Goal: Task Accomplishment & Management: Complete application form

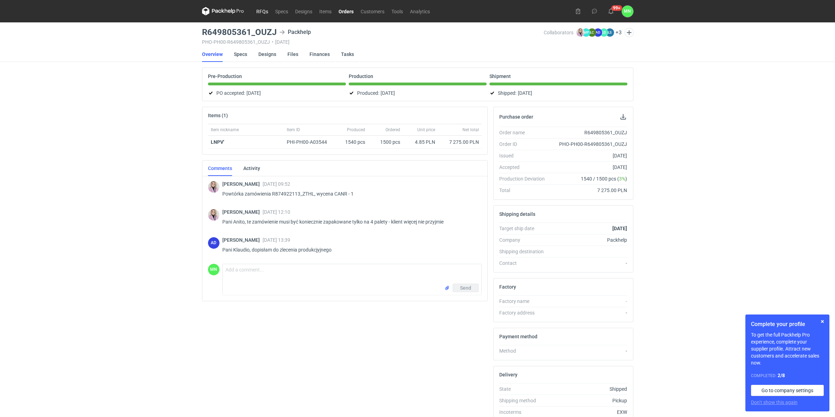
click at [259, 15] on link "RFQs" at bounding box center [262, 11] width 19 height 8
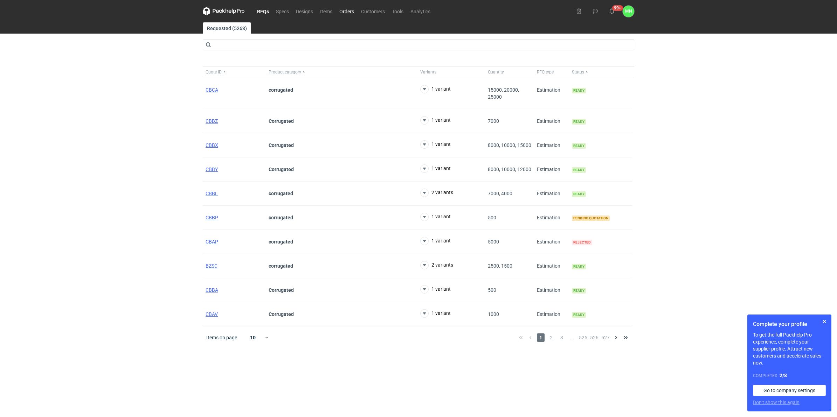
click at [354, 12] on link "Orders" at bounding box center [347, 11] width 22 height 8
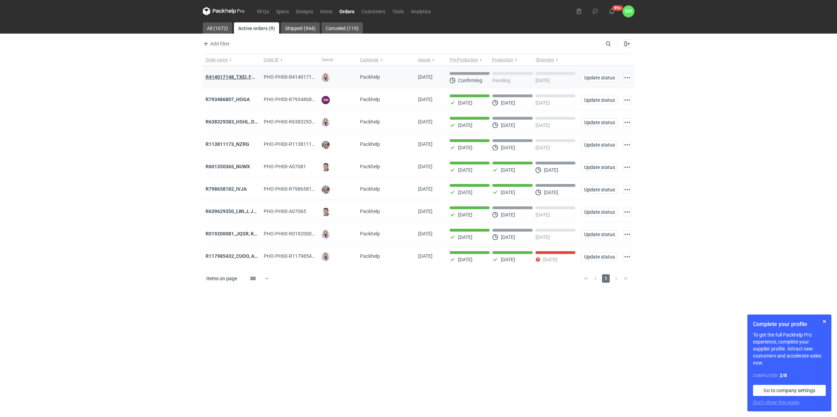
click at [227, 77] on strong "R414017148_TXEI, FODU, EARC" at bounding box center [240, 77] width 70 height 6
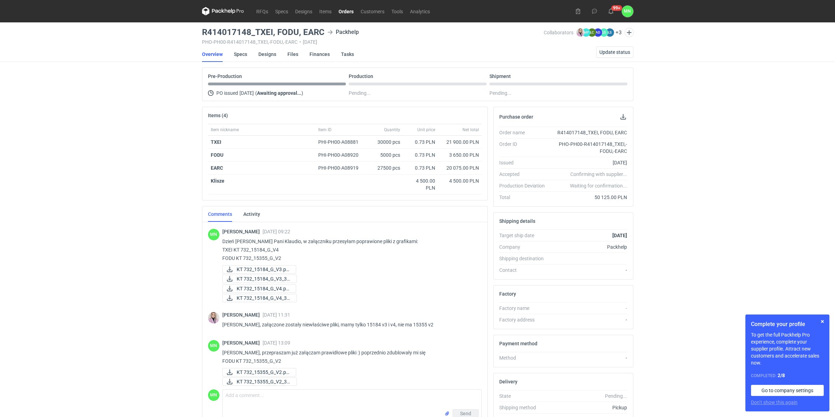
scroll to position [375, 0]
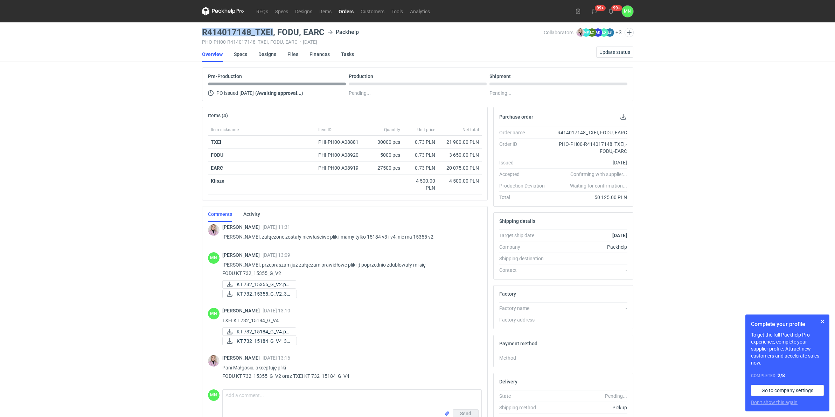
drag, startPoint x: 272, startPoint y: 30, endPoint x: 201, endPoint y: 34, distance: 70.5
click at [201, 34] on main "R414017148_TXEI, FODU, EARC Packhelp PHO-PH00-R414017148_TXEI,-FODU,-EARC • 12/…" at bounding box center [417, 239] width 437 height 434
copy h3 "R414017148_TXEI"
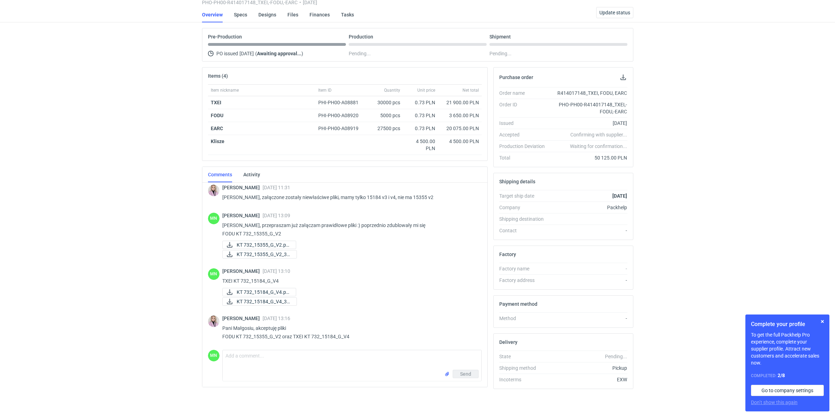
scroll to position [41, 0]
drag, startPoint x: 282, startPoint y: 280, endPoint x: 210, endPoint y: 284, distance: 71.9
click at [210, 284] on div "MN Małgorzata Nowotna 19 Aug 2025 13:10 TXEI KT 732_15184_G_V4 KT 732_15184_G_V…" at bounding box center [345, 287] width 274 height 47
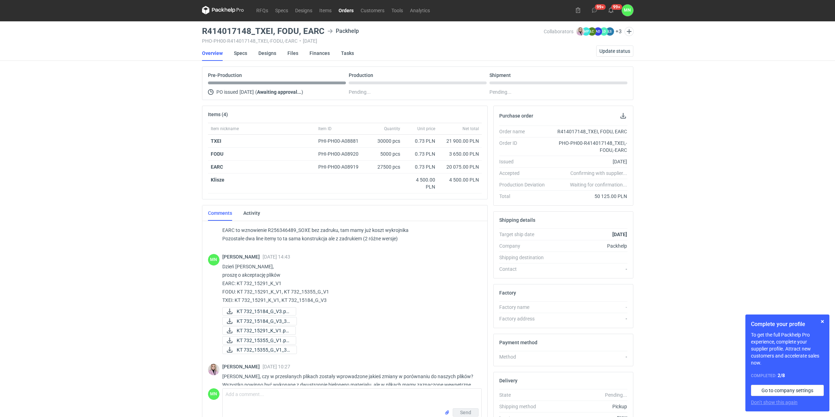
scroll to position [0, 0]
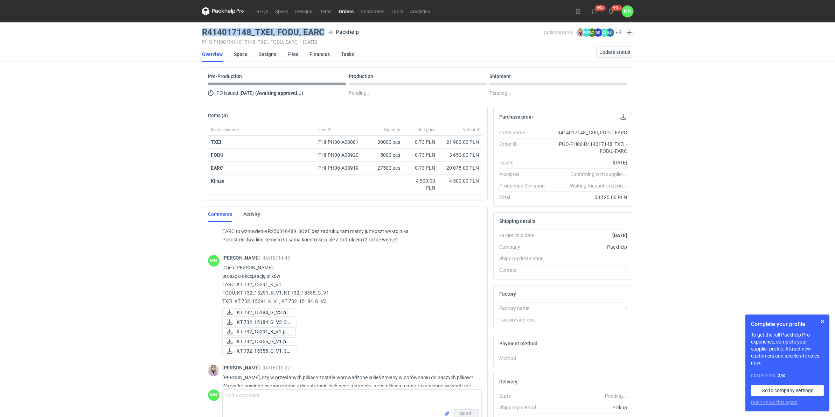
drag, startPoint x: 322, startPoint y: 33, endPoint x: 202, endPoint y: 35, distance: 120.4
click at [202, 35] on h3 "R414017148_TXEI, FODU, EARC" at bounding box center [263, 32] width 123 height 8
copy h3 "R414017148_TXEI, FODU, EARC"
click at [259, 11] on link "RFQs" at bounding box center [262, 11] width 19 height 8
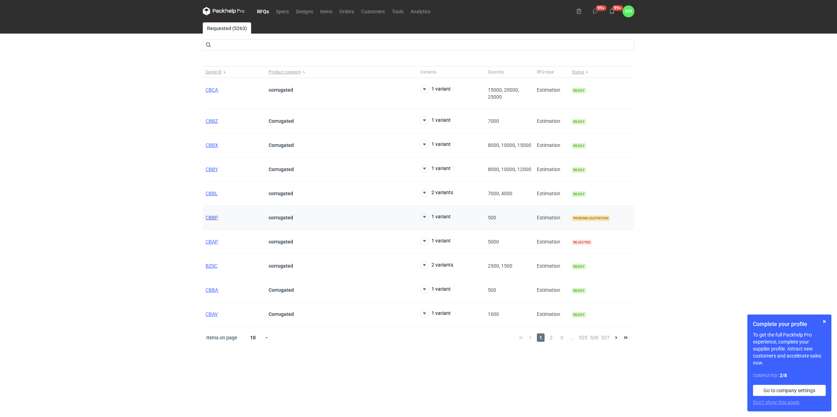
click at [207, 216] on span "CBBP" at bounding box center [211, 218] width 13 height 6
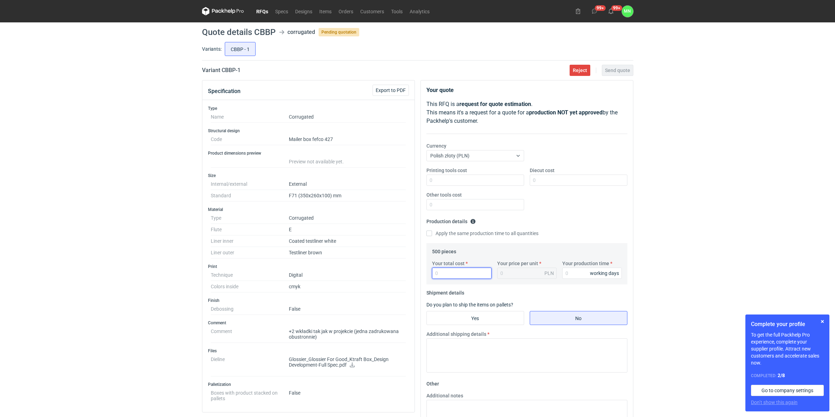
click at [439, 270] on input "Your total cost" at bounding box center [462, 273] width 60 height 11
type input "20"
type input "0.04"
type input "20010"
type input "40.02"
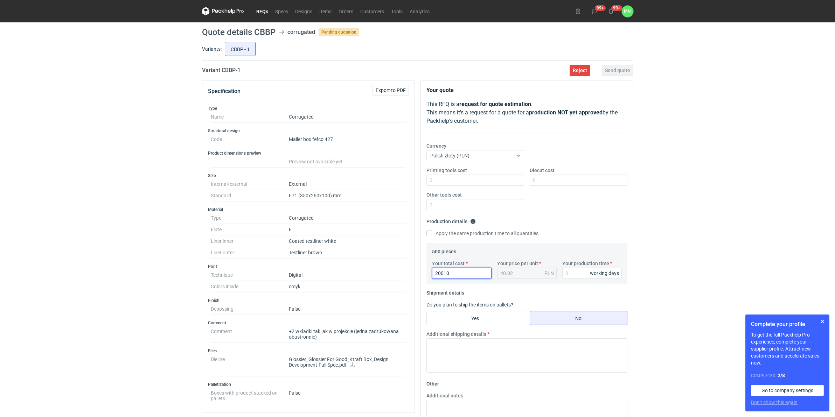
type input "20010"
click at [571, 271] on input "Your production time" at bounding box center [592, 273] width 60 height 11
type input "15"
click at [510, 366] on textarea "Additional shipping details" at bounding box center [526, 356] width 201 height 34
click at [490, 315] on input "Yes" at bounding box center [475, 318] width 97 height 13
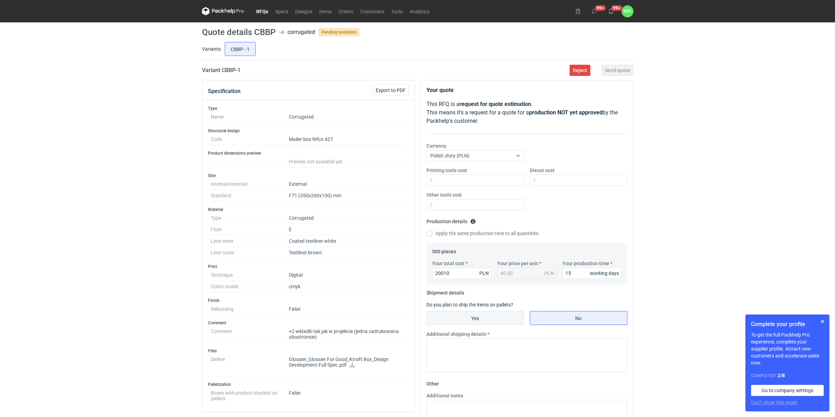
radio input "true"
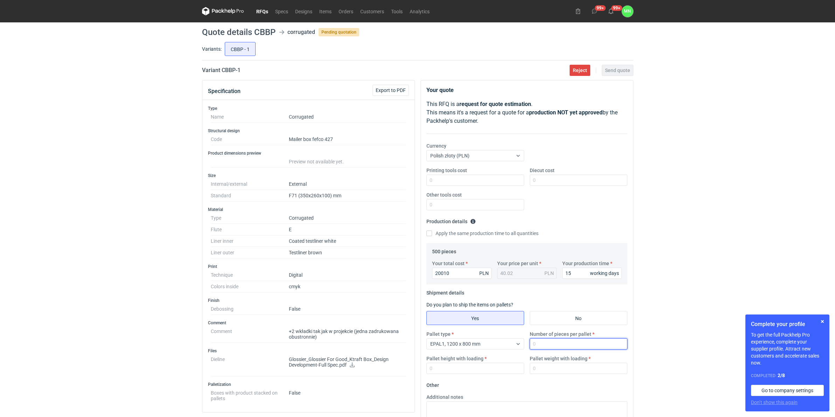
click at [550, 343] on input "Number of pieces per pallet" at bounding box center [579, 344] width 98 height 11
type input "825"
type input "1800"
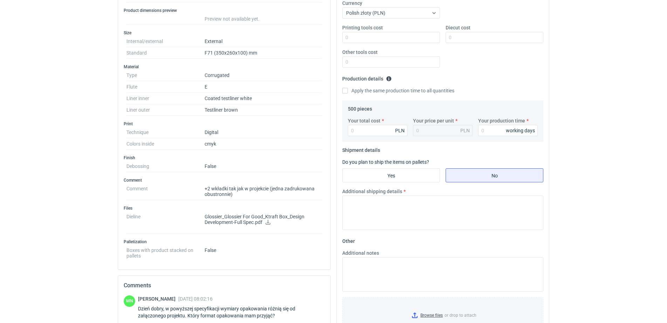
scroll to position [88, 0]
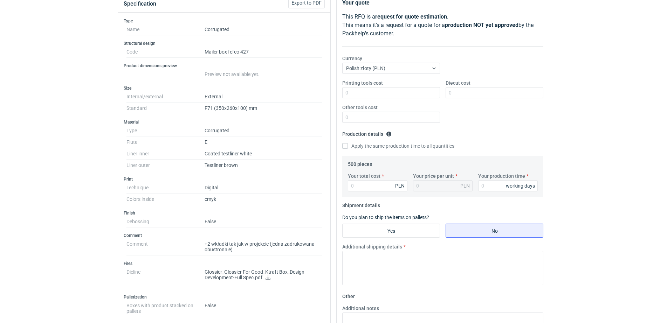
drag, startPoint x: 269, startPoint y: 279, endPoint x: 276, endPoint y: 276, distance: 6.9
click at [269, 279] on icon at bounding box center [267, 277] width 5 height 5
click at [371, 186] on input "Your total cost" at bounding box center [378, 185] width 60 height 11
type input "11085"
type input "22.17"
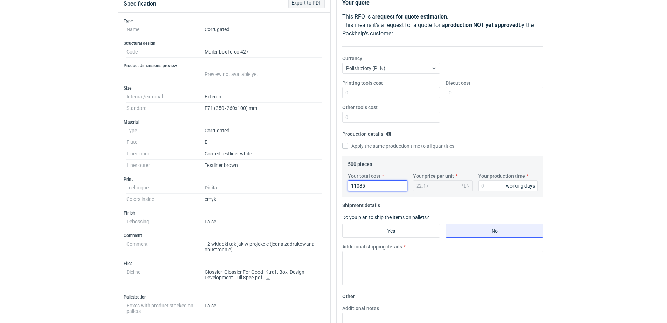
type input "11085"
click at [412, 227] on input "Yes" at bounding box center [390, 230] width 97 height 13
radio input "true"
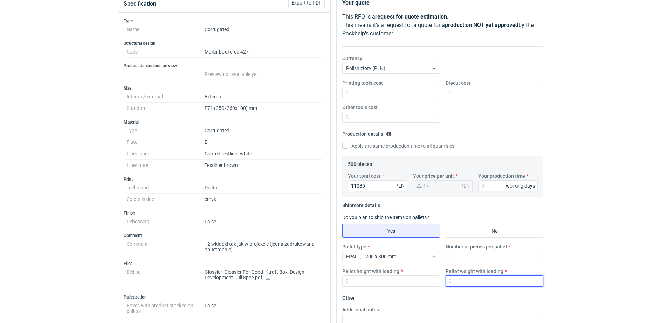
click at [473, 285] on input "Pallet weight with loading" at bounding box center [494, 281] width 98 height 11
type input "400"
click at [472, 256] on input "Number of pieces per pallet" at bounding box center [494, 256] width 98 height 11
type input "825"
type input "1800"
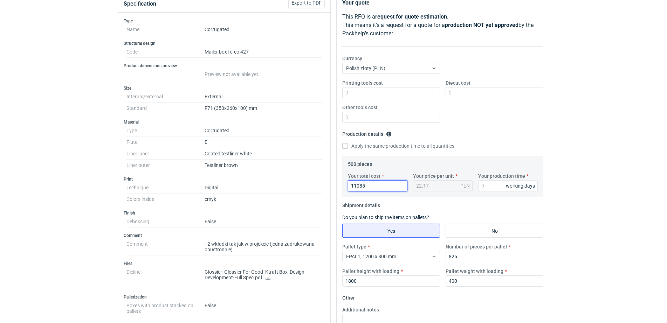
drag, startPoint x: 381, startPoint y: 186, endPoint x: 275, endPoint y: 178, distance: 106.0
click at [300, 191] on div "Specification Export to PDF Type Name Corrugated Structural design Code Mailer …" at bounding box center [333, 246] width 437 height 506
type input "20"
type input "0.04"
type input "20245"
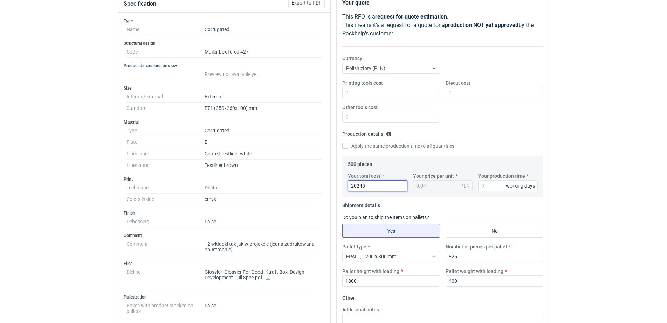
type input "40.49"
type input "20245"
click at [487, 185] on input "Your production time" at bounding box center [508, 185] width 60 height 11
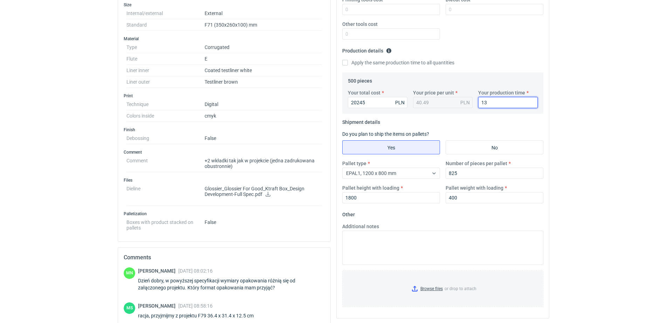
scroll to position [175, 0]
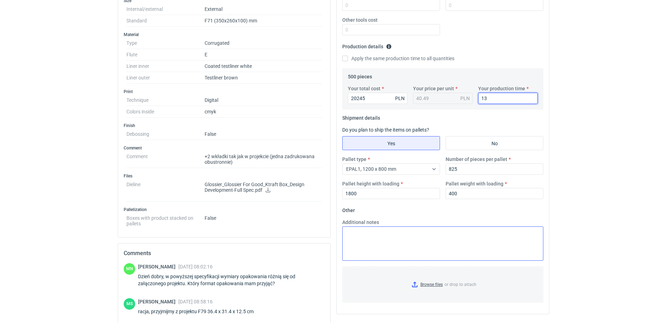
type input "13"
click at [417, 249] on textarea "Additional notes" at bounding box center [442, 244] width 201 height 34
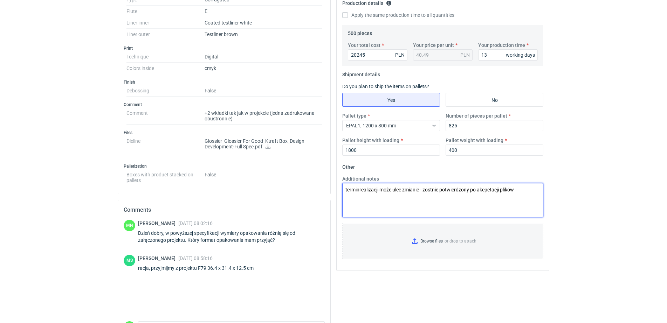
scroll to position [219, 0]
click at [532, 191] on textarea "termin realizacji może ulec zmianie - zostanie potwierdzony po akceptacji plików" at bounding box center [442, 200] width 201 height 34
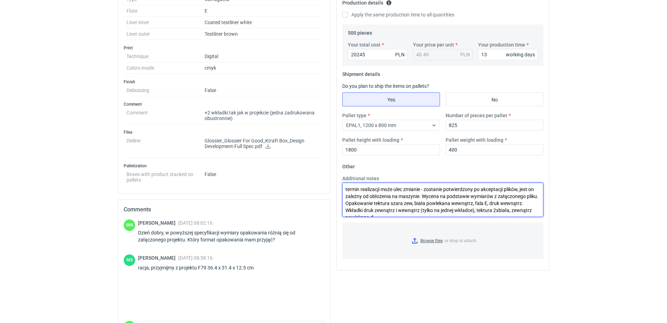
scroll to position [11, 0]
click at [521, 200] on textarea "termin realizacji może ulec zmianie - zostanie potwierdzony po akceptacji plikó…" at bounding box center [442, 200] width 201 height 34
click at [500, 199] on textarea "termin realizacji może ulec zmianie - zostanie potwierdzony po akceptacji plikó…" at bounding box center [442, 200] width 201 height 34
click at [366, 204] on textarea "termin realizacji może ulec zmianie - zostanie potwierdzony po akceptacji plikó…" at bounding box center [442, 200] width 201 height 34
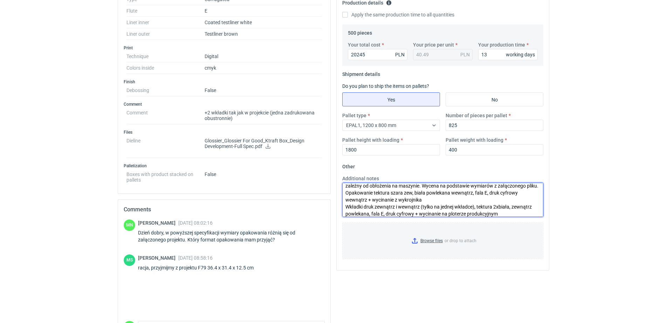
click at [411, 206] on textarea "termin realizacji może ulec zmianie - zostanie potwierdzony po akceptacji plikó…" at bounding box center [442, 200] width 201 height 34
type textarea "termin realizacji może ulec zmianie - zostanie potwierdzony po akceptacji plikó…"
click at [438, 241] on input "Browse files or drop to attach" at bounding box center [443, 240] width 200 height 35
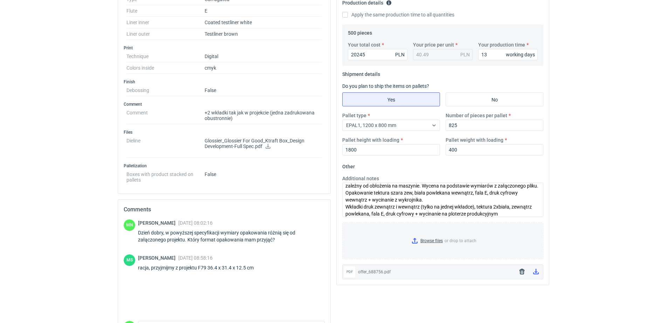
drag, startPoint x: 92, startPoint y: 165, endPoint x: 98, endPoint y: 168, distance: 6.6
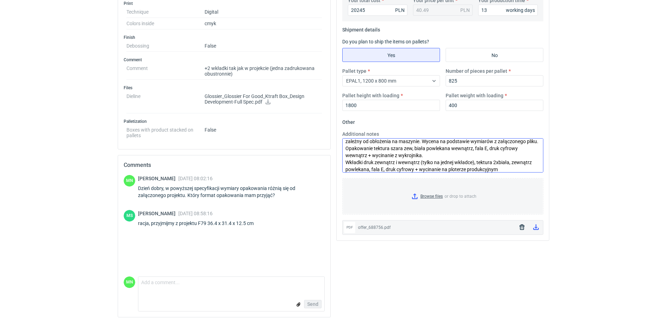
scroll to position [21, 0]
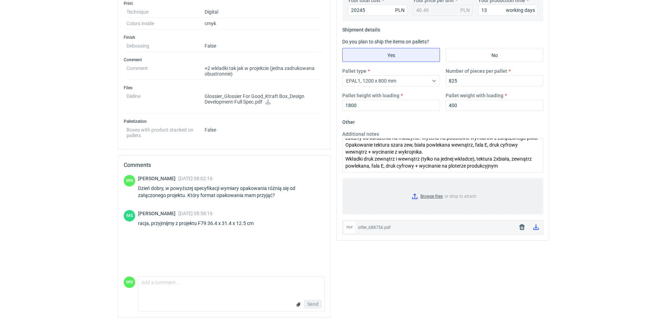
click at [431, 196] on input "Browse files or drop to attach" at bounding box center [443, 196] width 200 height 35
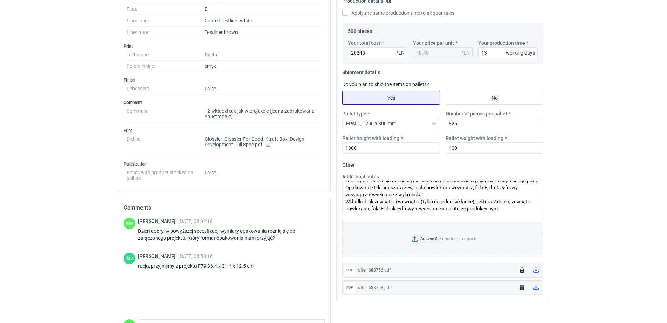
scroll to position [219, 0]
click at [522, 270] on icon "button" at bounding box center [522, 271] width 6 height 6
click at [521, 272] on icon "button" at bounding box center [522, 271] width 6 height 6
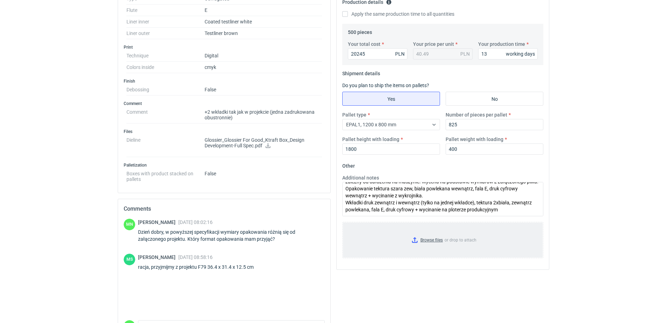
click at [432, 241] on input "Browse files or drop to attach" at bounding box center [443, 240] width 200 height 35
click at [428, 240] on input "Browse files or drop to attach" at bounding box center [443, 240] width 200 height 35
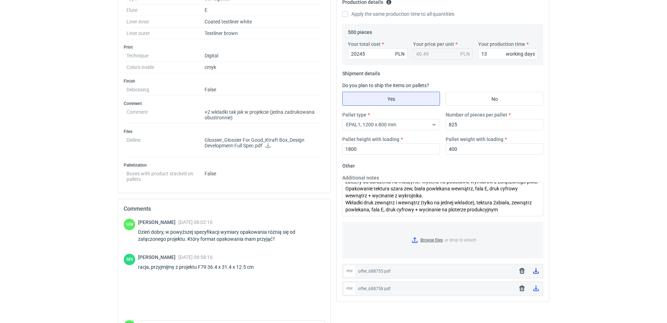
click at [536, 273] on link at bounding box center [535, 271] width 11 height 12
click at [537, 290] on icon at bounding box center [536, 289] width 6 height 6
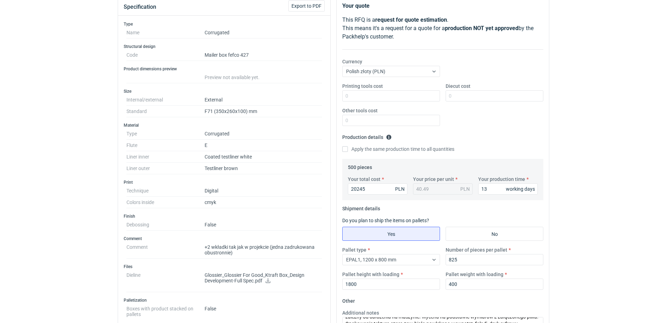
scroll to position [44, 0]
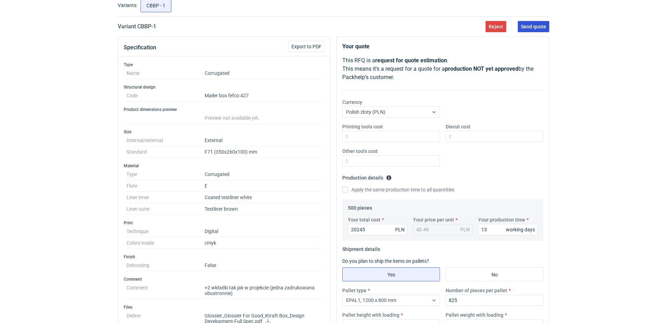
click at [534, 24] on span "Send quote" at bounding box center [533, 26] width 25 height 5
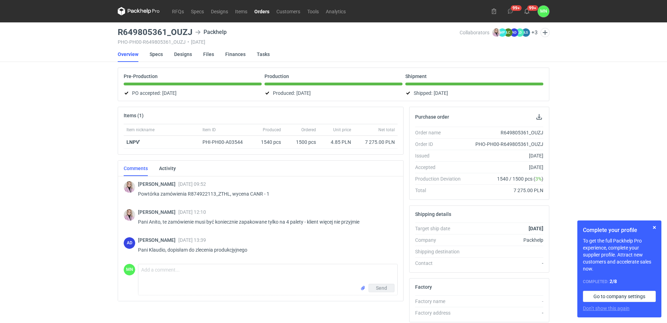
click at [257, 12] on link "Orders" at bounding box center [262, 11] width 22 height 8
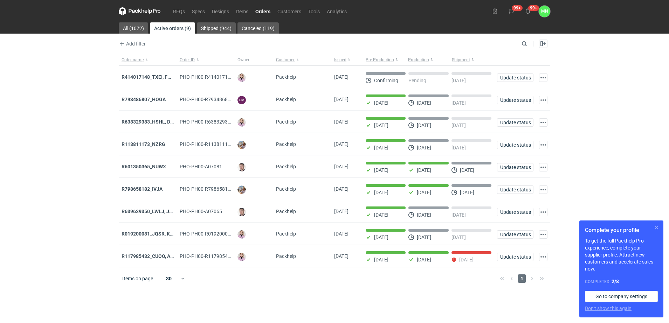
click at [657, 229] on button "button" at bounding box center [656, 227] width 8 height 8
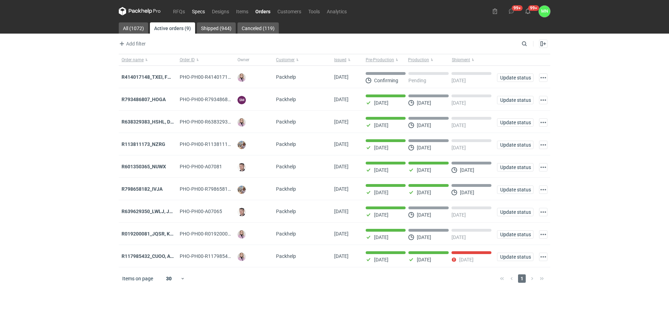
click at [194, 15] on link "Specs" at bounding box center [198, 11] width 20 height 8
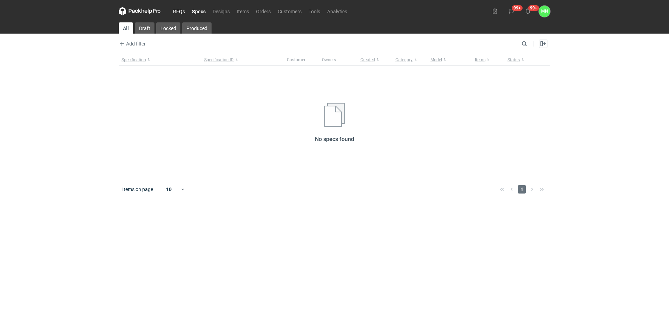
click at [176, 12] on link "RFQs" at bounding box center [178, 11] width 19 height 8
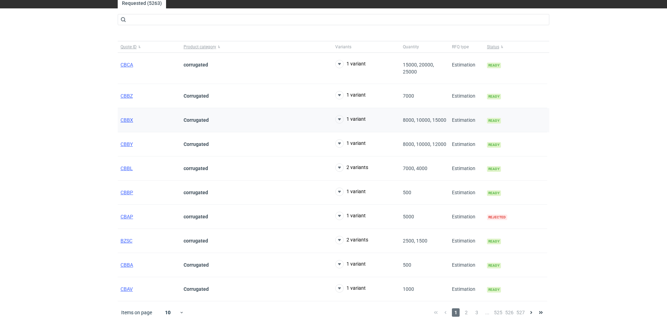
scroll to position [26, 0]
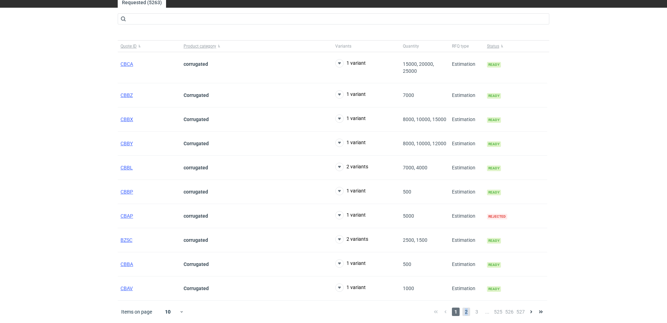
click at [466, 312] on span "2" at bounding box center [466, 312] width 8 height 8
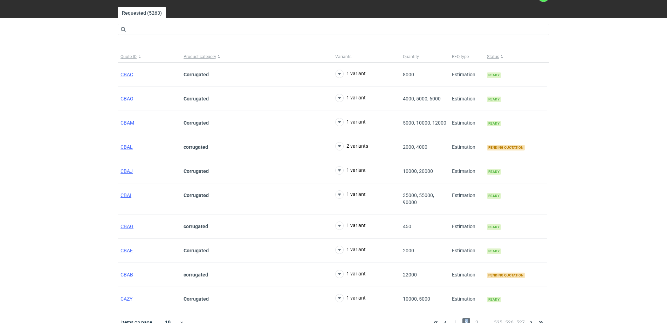
scroll to position [26, 0]
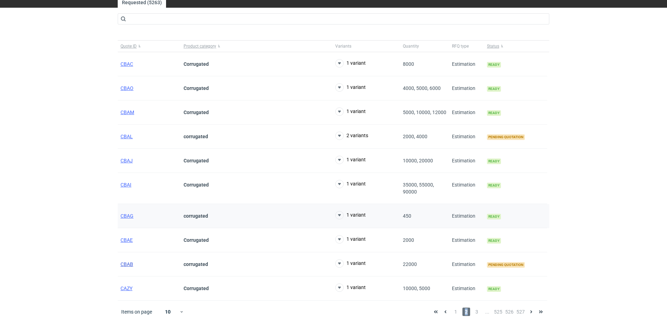
drag, startPoint x: 127, startPoint y: 263, endPoint x: 151, endPoint y: 227, distance: 42.9
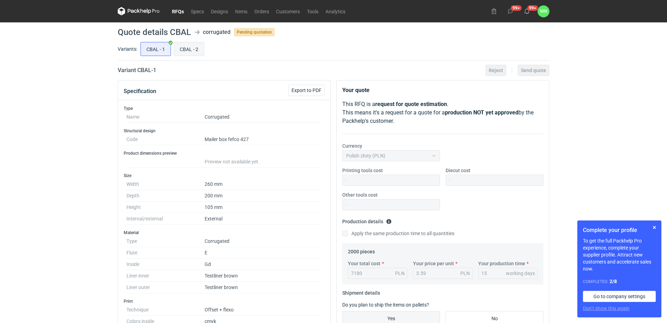
click at [186, 50] on input "CBAL - 2" at bounding box center [189, 48] width 30 height 13
radio input "true"
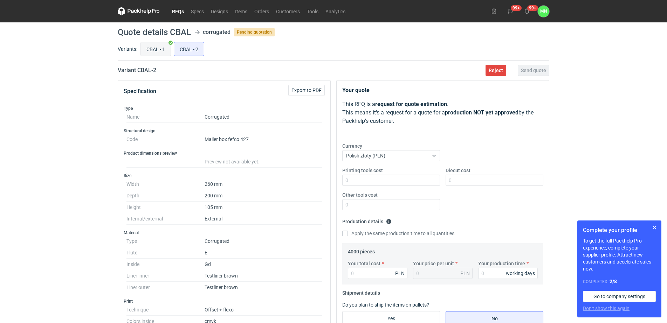
click at [162, 44] on input "CBAL - 1" at bounding box center [156, 48] width 30 height 13
radio input "true"
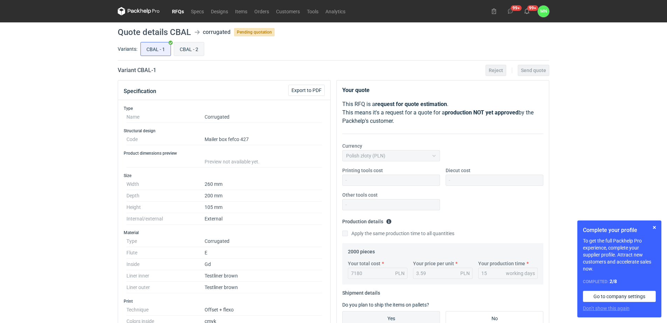
click at [202, 44] on input "CBAL - 2" at bounding box center [189, 48] width 30 height 13
radio input "true"
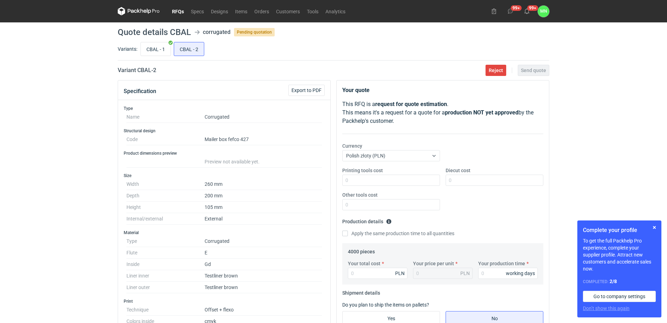
click at [147, 67] on h2 "Variant CBAL - 2" at bounding box center [137, 70] width 39 height 8
click at [146, 69] on h2 "Variant CBAL - 2" at bounding box center [137, 70] width 39 height 8
copy h2 "CBAL"
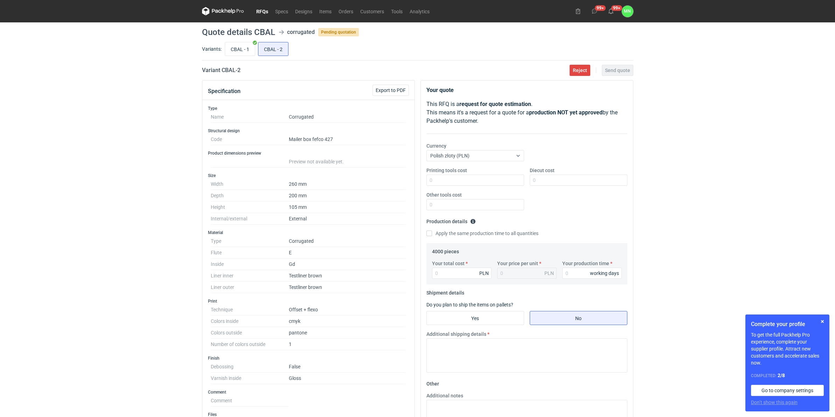
click at [137, 150] on div "RFQs Specs Designs Items Orders Customers Tools Analytics 99+ 99+ MN Małgorzata…" at bounding box center [417, 208] width 835 height 417
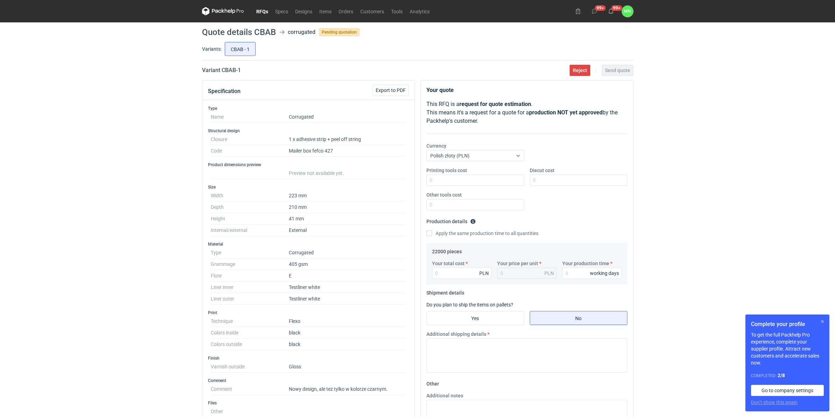
click at [668, 321] on button "button" at bounding box center [822, 322] width 8 height 8
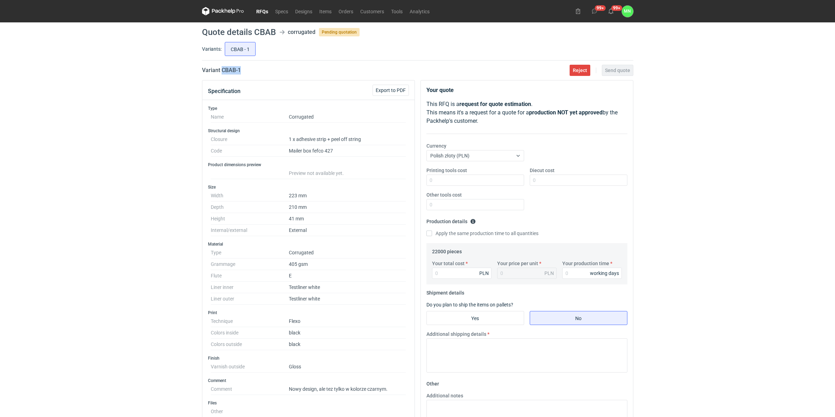
drag, startPoint x: 246, startPoint y: 73, endPoint x: 222, endPoint y: 69, distance: 24.1
click at [222, 69] on div "Variant CBAB - 1 Reject Send quote" at bounding box center [417, 70] width 431 height 8
copy h2 "CBAB - 1"
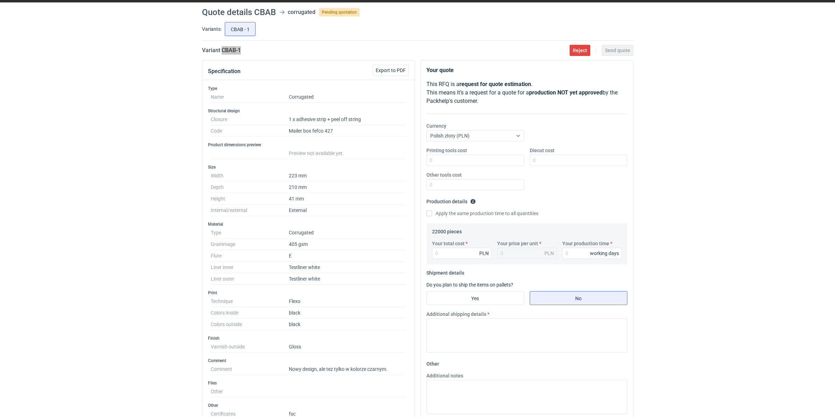
scroll to position [88, 0]
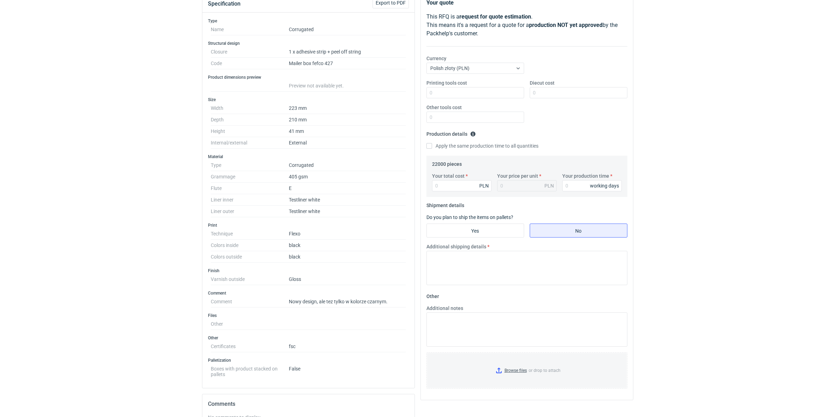
click at [138, 208] on div "RFQs Specs Designs Items Orders Customers Tools Analytics 99+ 99+ MN [PERSON_NA…" at bounding box center [417, 120] width 835 height 417
click at [453, 188] on input "Your total cost" at bounding box center [462, 185] width 60 height 11
type input "17820"
type input "0.81"
type input "17820"
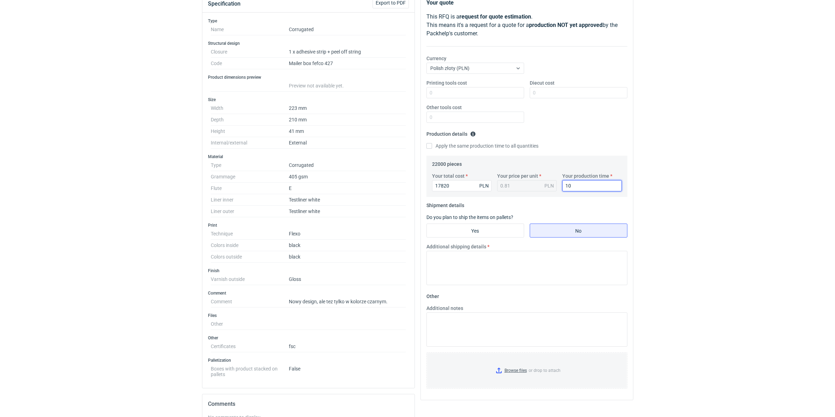
type input "10"
click at [454, 95] on input "Printing tools cost" at bounding box center [475, 92] width 98 height 11
type input "2200"
click at [569, 90] on input "Diecut cost" at bounding box center [579, 92] width 98 height 11
type input "2860"
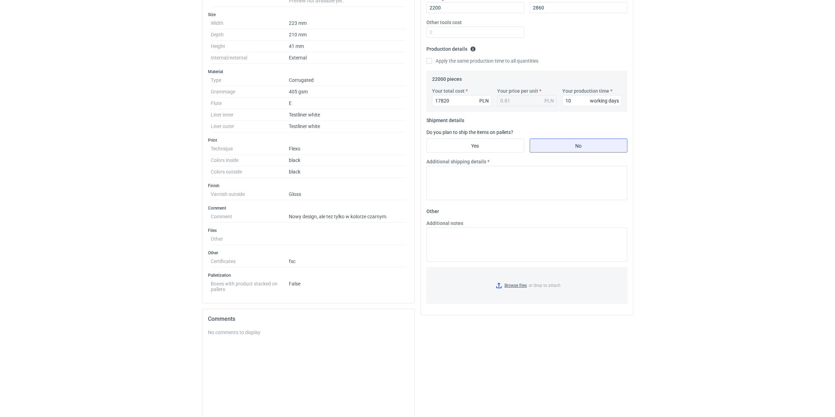
scroll to position [175, 0]
click at [481, 144] on input "Yes" at bounding box center [475, 143] width 97 height 13
radio input "true"
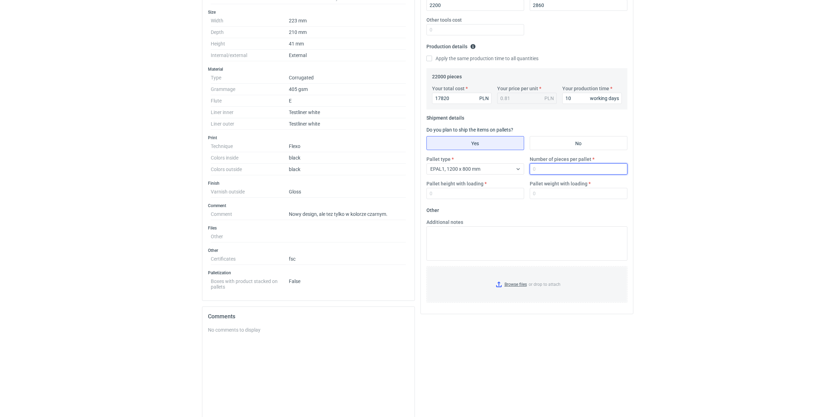
click at [539, 170] on input "Number of pieces per pallet" at bounding box center [579, 168] width 98 height 11
type input "3300"
type input "1800"
click at [520, 286] on input "Browse files or drop to attach" at bounding box center [527, 284] width 200 height 35
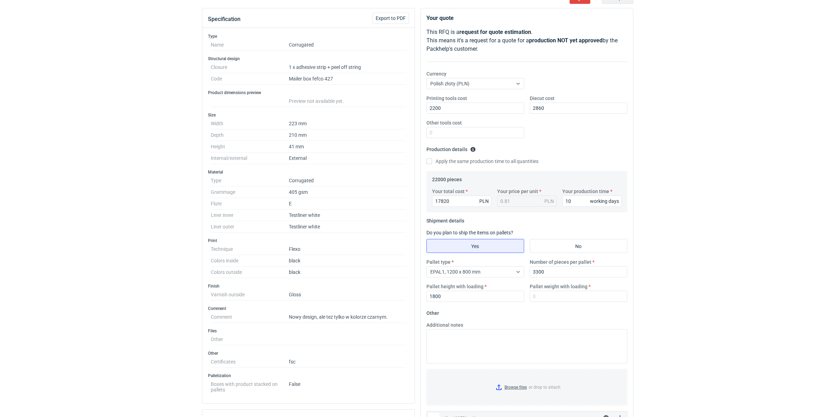
scroll to position [0, 0]
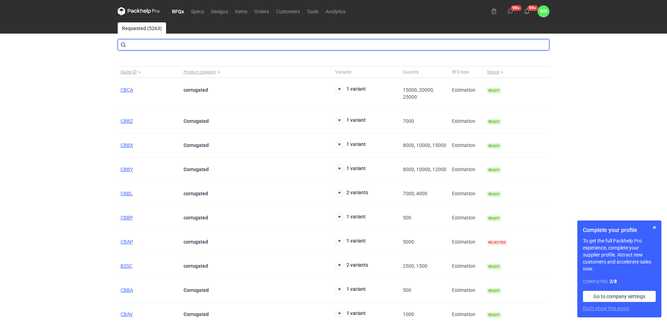
click at [172, 48] on input "text" at bounding box center [333, 44] width 431 height 11
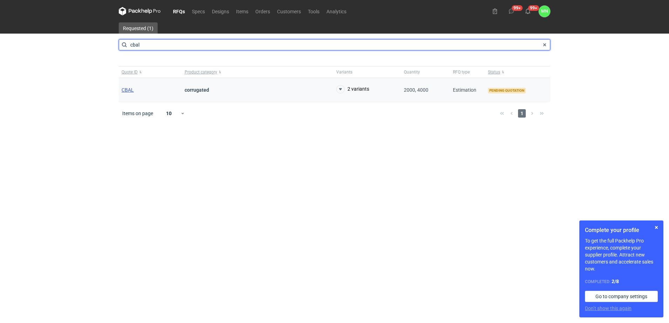
type input "cbal"
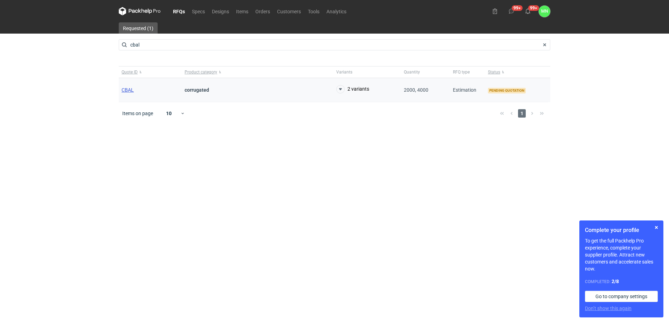
click at [126, 89] on span "CBAL" at bounding box center [127, 90] width 12 height 6
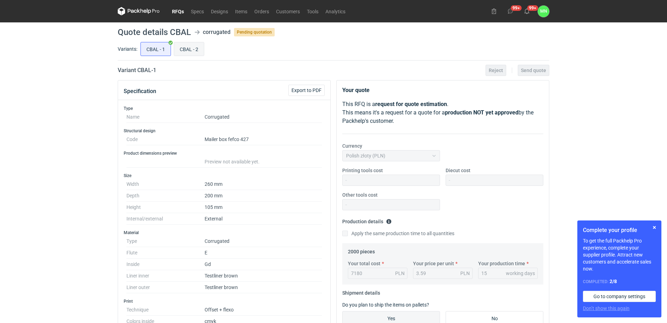
click at [190, 49] on input "CBAL - 2" at bounding box center [189, 48] width 30 height 13
radio input "true"
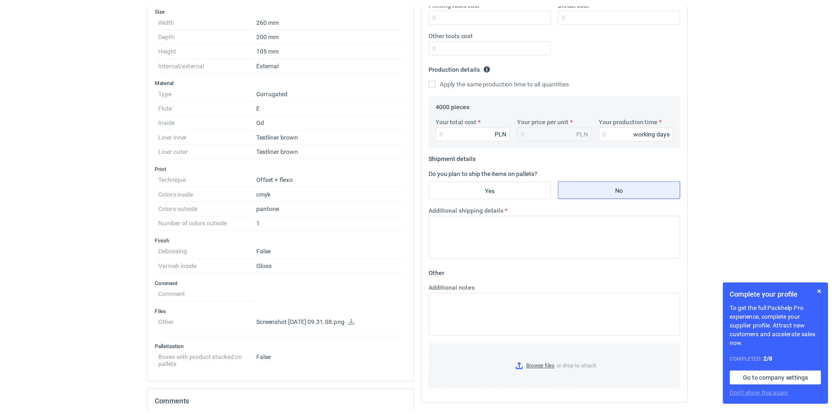
scroll to position [175, 0]
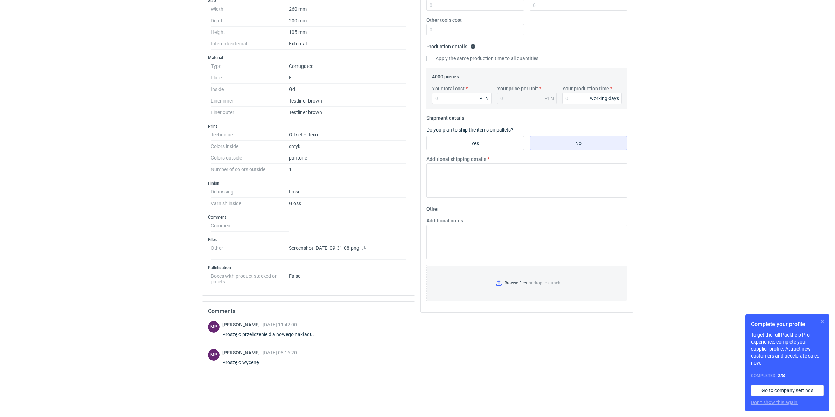
click at [666, 320] on button "button" at bounding box center [822, 322] width 8 height 8
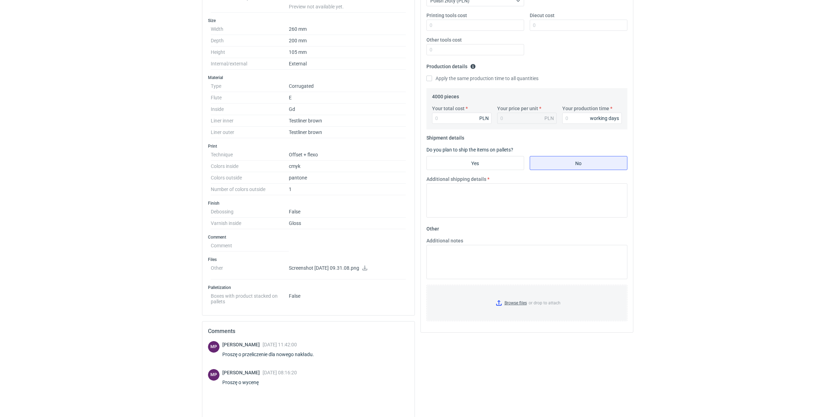
scroll to position [131, 0]
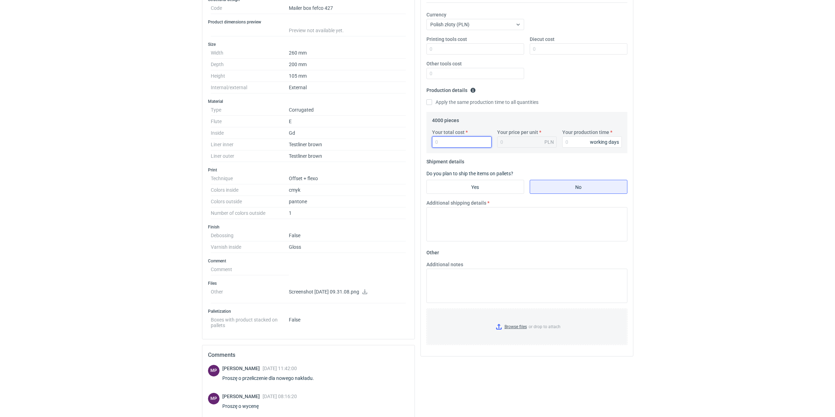
click at [467, 144] on input "Your total cost" at bounding box center [462, 142] width 60 height 11
type input "10560"
type input "2.64"
type input "10560"
type input "12"
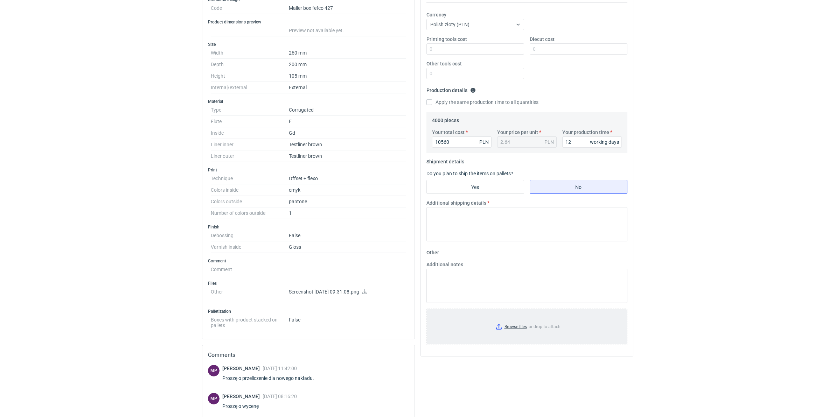
click at [519, 323] on input "Browse files or drop to attach" at bounding box center [527, 326] width 200 height 35
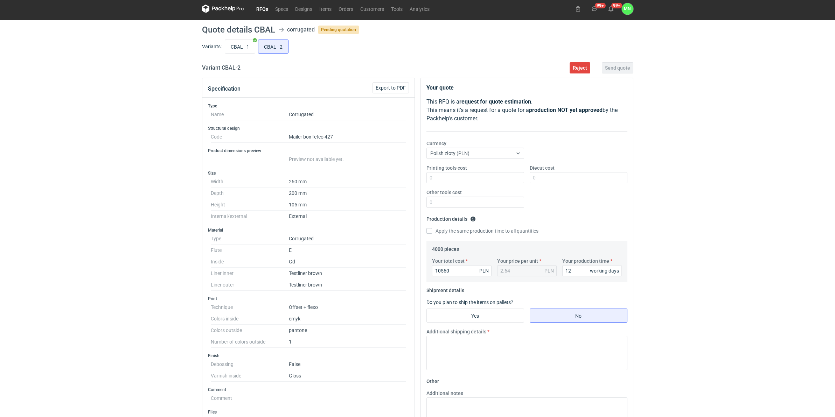
scroll to position [0, 0]
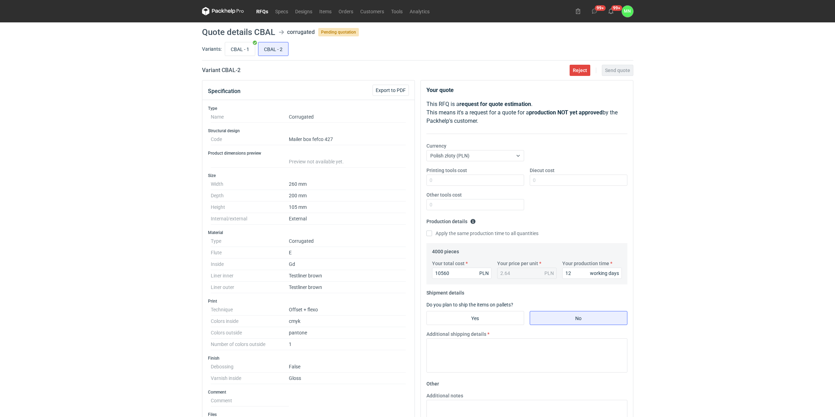
click at [484, 311] on fieldset "Shipment details Do you plan to ship the items on pallets? Yes No Additional sh…" at bounding box center [526, 332] width 201 height 91
click at [510, 322] on input "Yes" at bounding box center [475, 318] width 97 height 13
radio input "true"
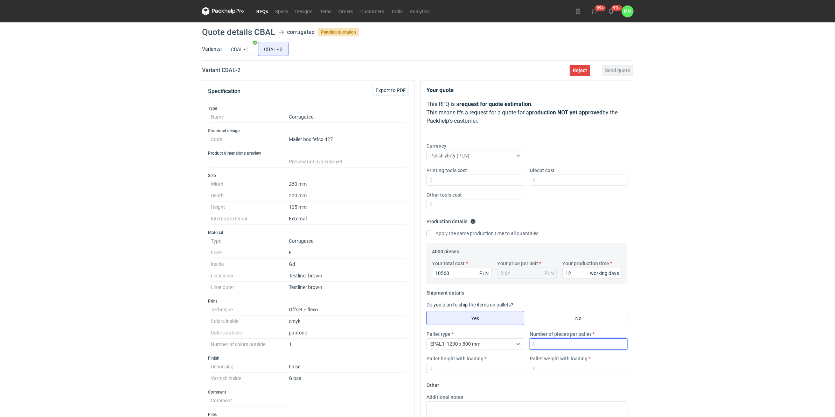
click at [562, 323] on input "Number of pieces per pallet" at bounding box center [579, 344] width 98 height 11
type input "1650"
click at [477, 323] on input "Pallet height with loading" at bounding box center [475, 368] width 98 height 11
type input "1800"
click at [548, 323] on input "Pallet weight with loading" at bounding box center [579, 368] width 98 height 11
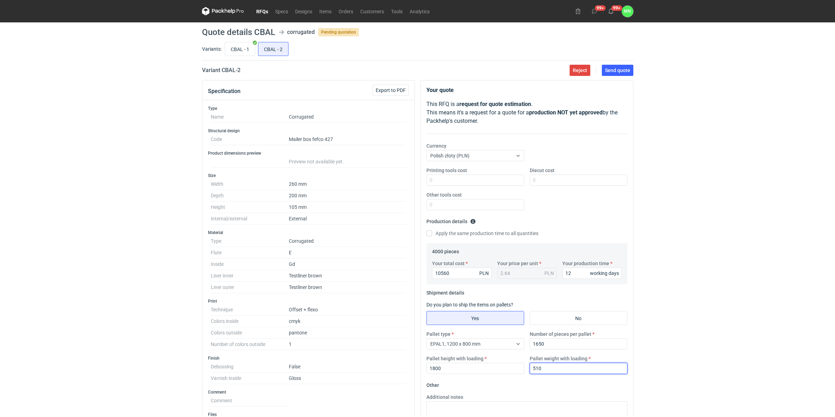
type input "510"
drag, startPoint x: 572, startPoint y: 277, endPoint x: 499, endPoint y: 247, distance: 78.8
click at [547, 273] on div "Your total cost 10560 PLN Your price per unit 2.64 PLN Your production time 12 …" at bounding box center [526, 272] width 195 height 25
type input "15"
click at [666, 270] on div "RFQs Specs Designs Items Orders Customers Tools Analytics 99+ 99+ MN Małgorzata…" at bounding box center [417, 208] width 835 height 417
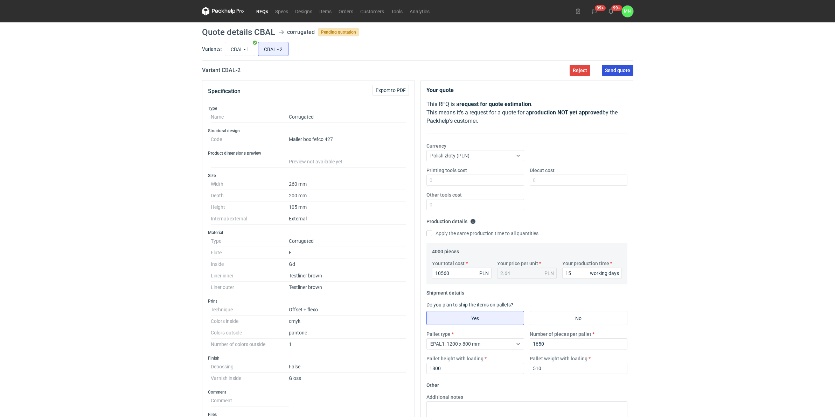
drag, startPoint x: 611, startPoint y: 69, endPoint x: 601, endPoint y: 96, distance: 28.8
click at [611, 69] on span "Send quote" at bounding box center [617, 70] width 25 height 5
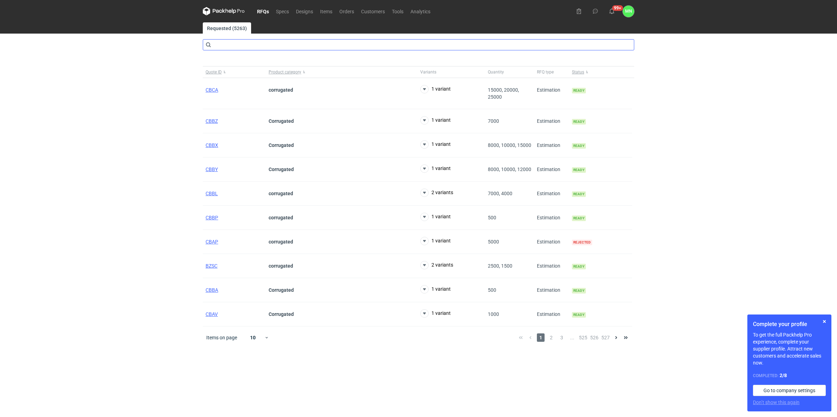
drag, startPoint x: 247, startPoint y: 37, endPoint x: 247, endPoint y: 44, distance: 7.0
click at [247, 40] on main "Requested (5263) Quote ID Product category Variants Quantity RFQ type Status CB…" at bounding box center [418, 219] width 437 height 395
click at [247, 44] on input "text" at bounding box center [418, 44] width 431 height 11
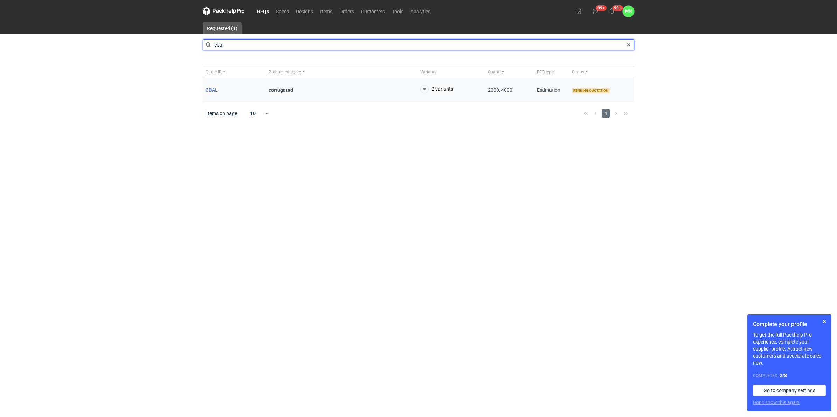
type input "cbal"
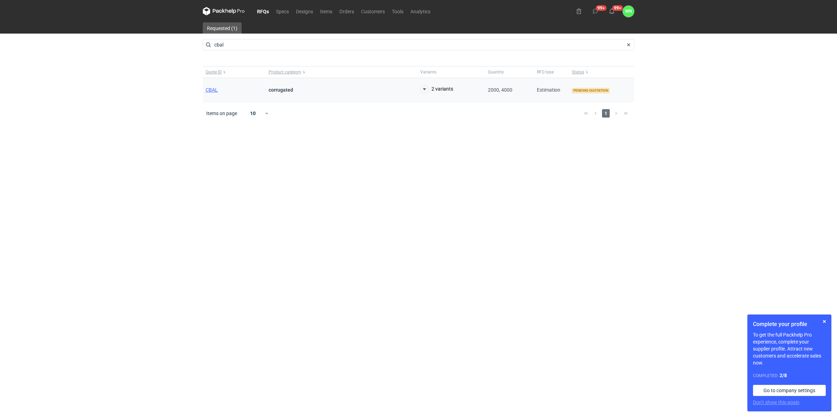
click at [209, 93] on div "CBAL" at bounding box center [234, 90] width 63 height 24
click at [212, 89] on span "CBAL" at bounding box center [211, 90] width 12 height 6
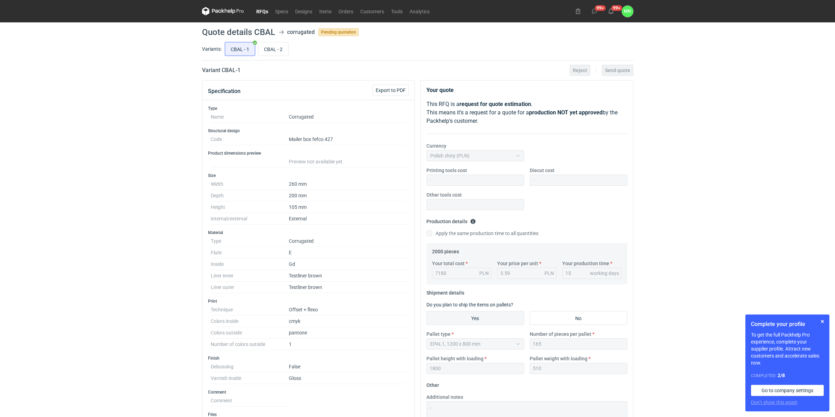
click at [256, 10] on link "RFQs" at bounding box center [262, 11] width 19 height 8
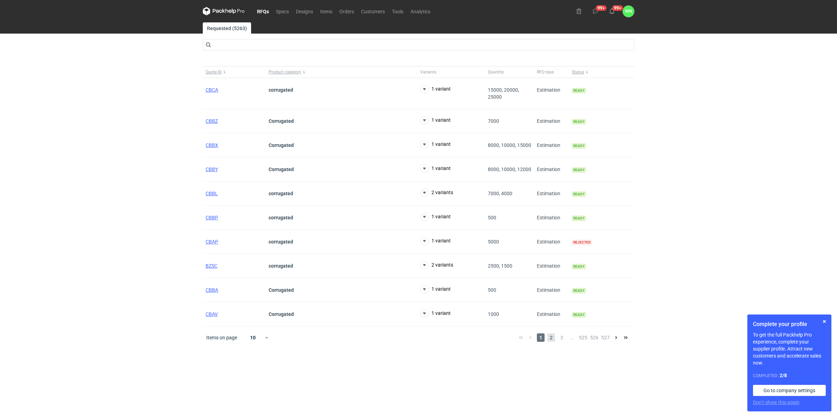
click at [552, 340] on span "2" at bounding box center [551, 338] width 8 height 8
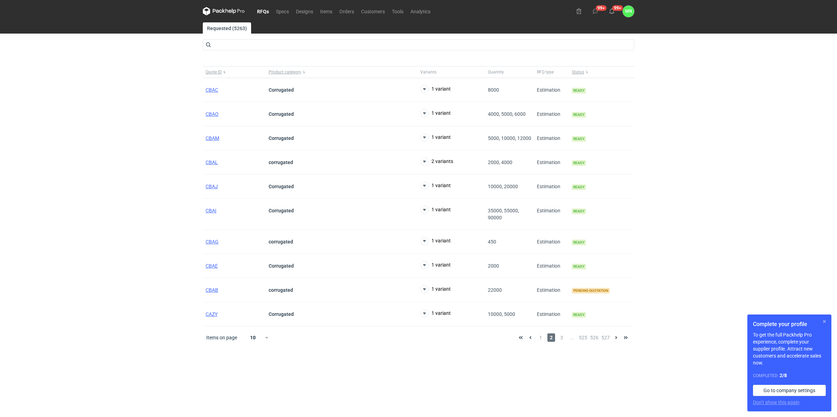
click at [824, 322] on button "button" at bounding box center [824, 322] width 8 height 8
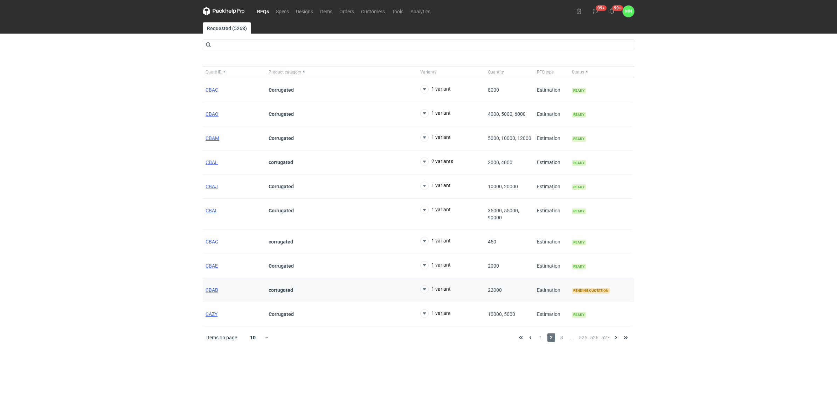
click at [208, 287] on div "CBAB" at bounding box center [234, 290] width 63 height 24
click at [214, 292] on span "CBAB" at bounding box center [211, 290] width 13 height 6
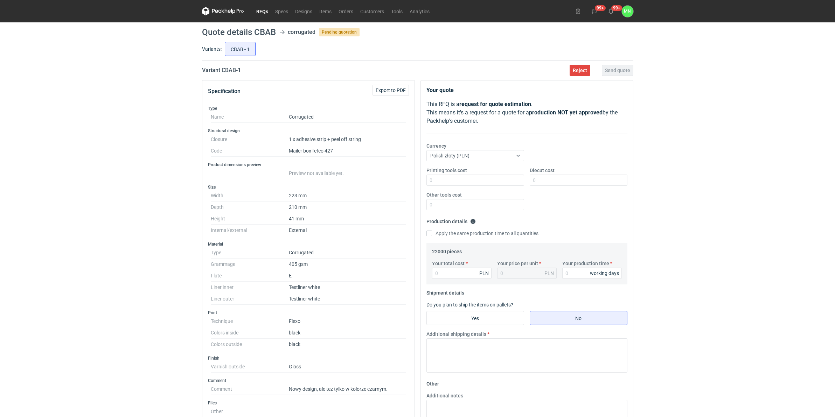
click at [682, 308] on div "RFQs Specs Designs Items Orders Customers Tools Analytics 99+ 99+ MN Małgorzata…" at bounding box center [417, 208] width 835 height 417
click at [476, 322] on input "Yes" at bounding box center [475, 318] width 97 height 13
radio input "true"
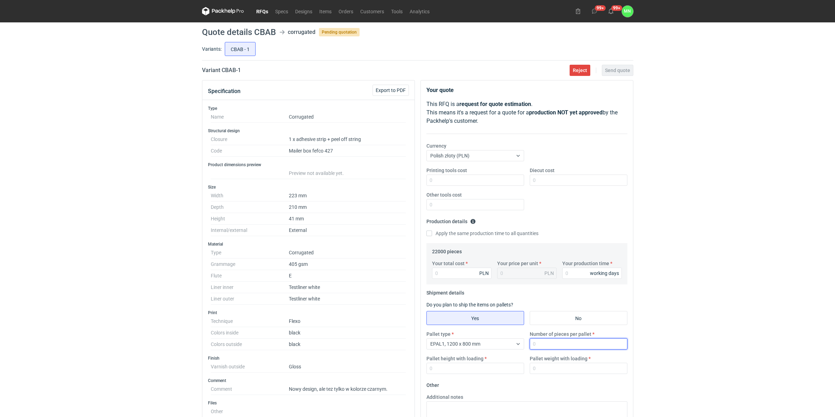
click at [540, 347] on input "Number of pieces per pallet" at bounding box center [579, 344] width 98 height 11
type input "3300"
type input "1800"
click at [534, 370] on input "Pallet weight with loading" at bounding box center [579, 368] width 98 height 11
type input "371"
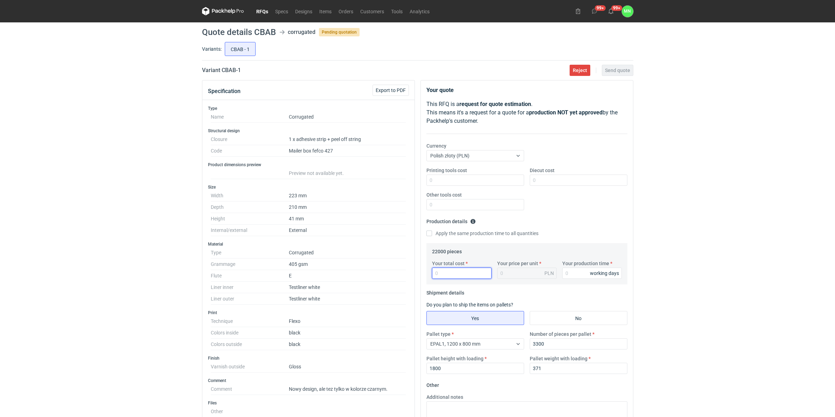
click at [447, 272] on input "Your total cost" at bounding box center [462, 273] width 60 height 11
drag, startPoint x: 447, startPoint y: 259, endPoint x: 447, endPoint y: 265, distance: 6.0
click at [447, 259] on fieldset "22000 pieces Your total cost PLN Your price per unit PLN Your production time w…" at bounding box center [527, 265] width 190 height 39
click at [447, 272] on input "Your total cost" at bounding box center [462, 273] width 60 height 11
type input "17820"
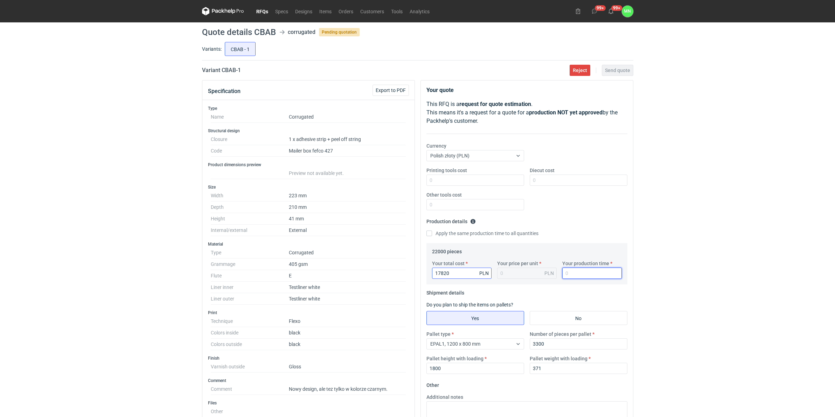
type input "0.81"
type input "12"
click at [435, 176] on input "Printing tools cost" at bounding box center [475, 180] width 98 height 11
type input "2200"
type input "1"
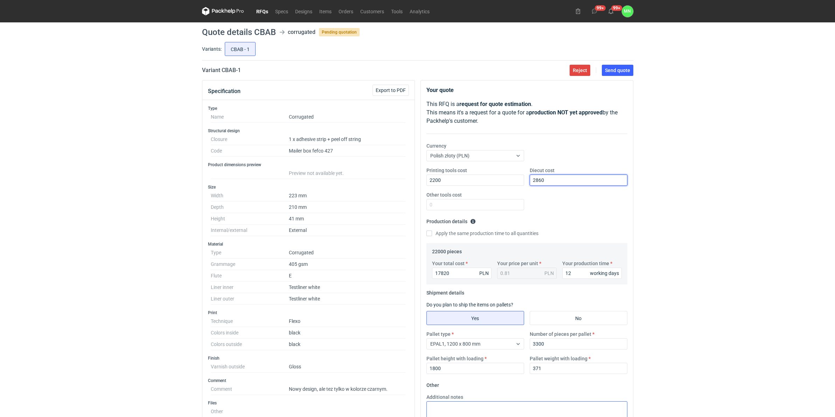
type input "2860"
click at [671, 275] on div "RFQs Specs Designs Items Orders Customers Tools Analytics 99+ 99+ MN Małgorzata…" at bounding box center [417, 208] width 835 height 417
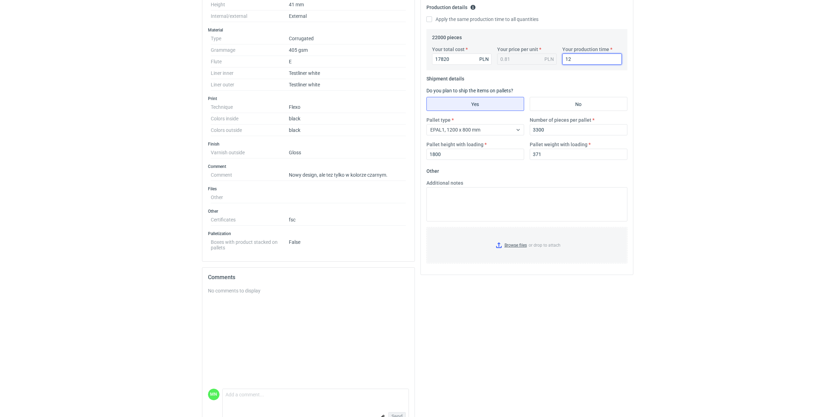
scroll to position [219, 0]
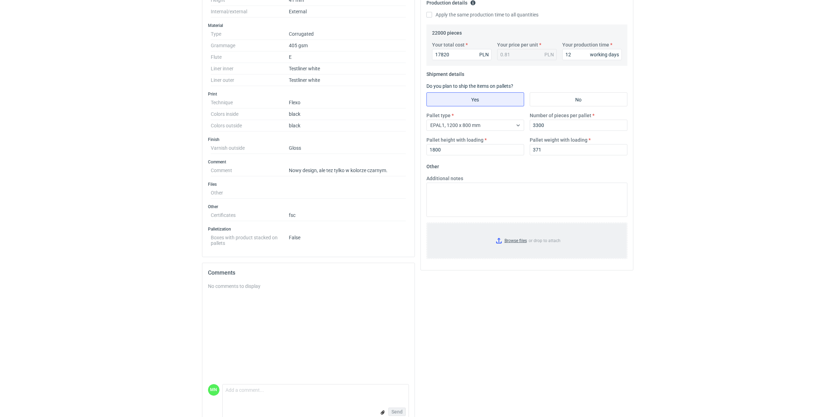
click at [508, 237] on input "Browse files or drop to attach" at bounding box center [527, 240] width 200 height 35
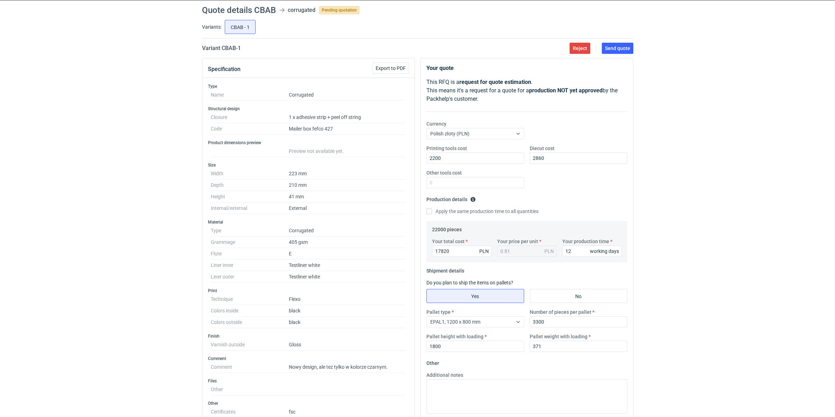
scroll to position [0, 0]
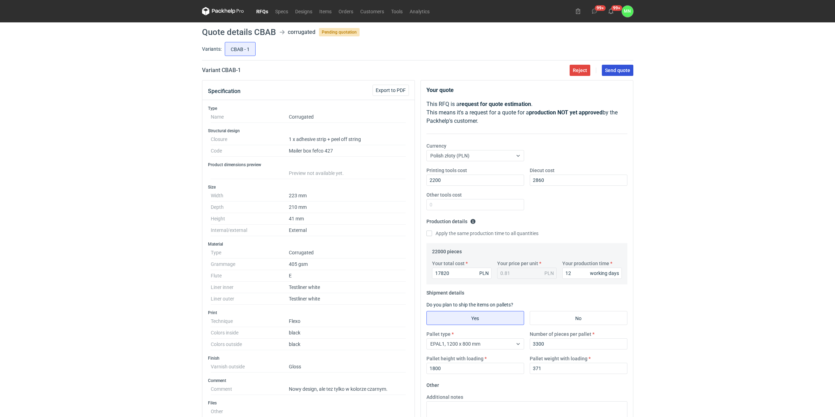
click at [612, 70] on span "Send quote" at bounding box center [617, 70] width 25 height 5
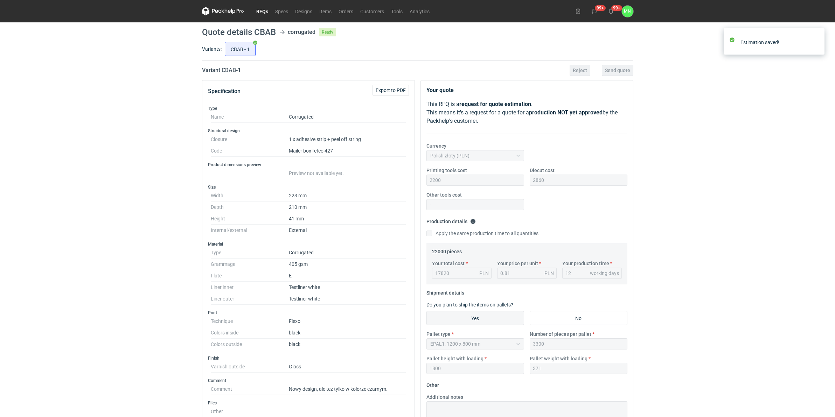
click at [260, 9] on link "RFQs" at bounding box center [262, 11] width 19 height 8
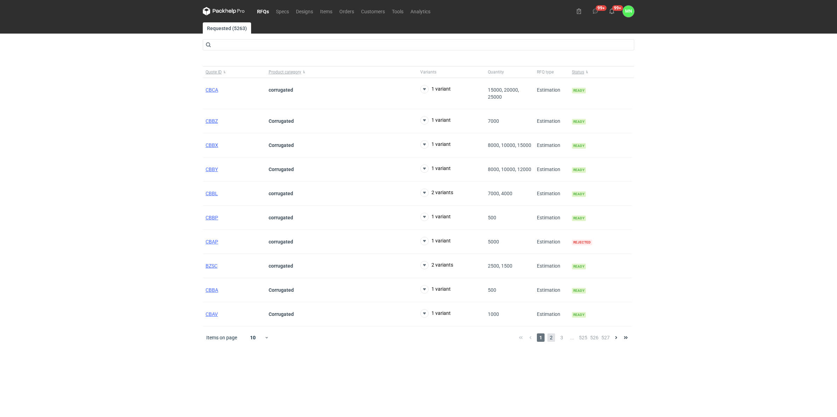
click at [549, 339] on span "2" at bounding box center [551, 338] width 8 height 8
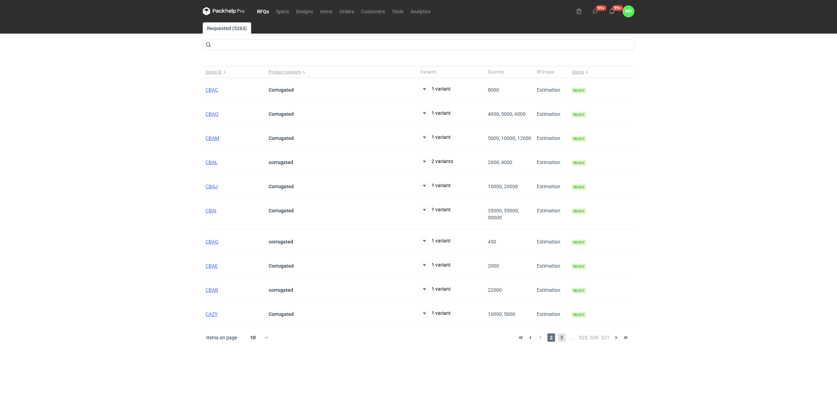
click at [563, 339] on span "3" at bounding box center [562, 338] width 8 height 8
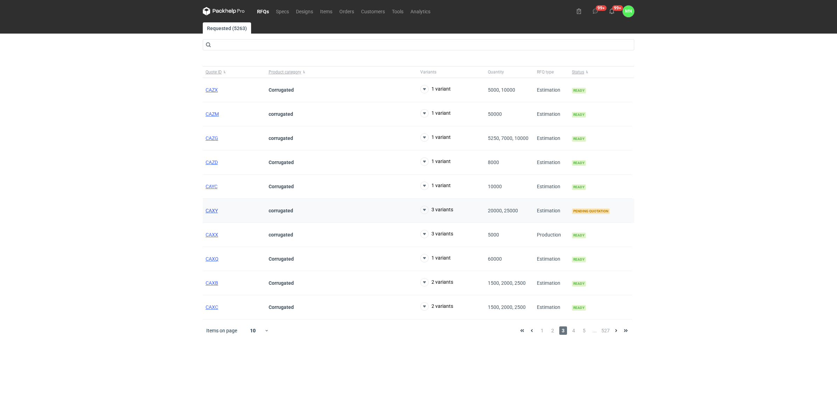
click at [214, 211] on span "CAXY" at bounding box center [211, 211] width 12 height 6
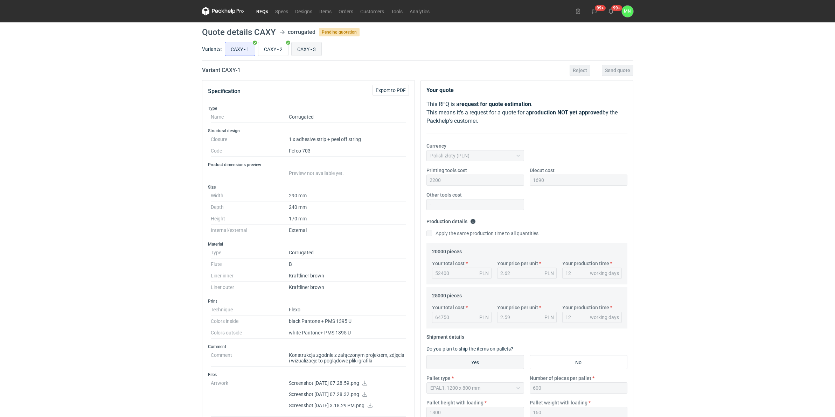
click at [305, 50] on input "CAXY - 3" at bounding box center [307, 48] width 30 height 13
radio input "true"
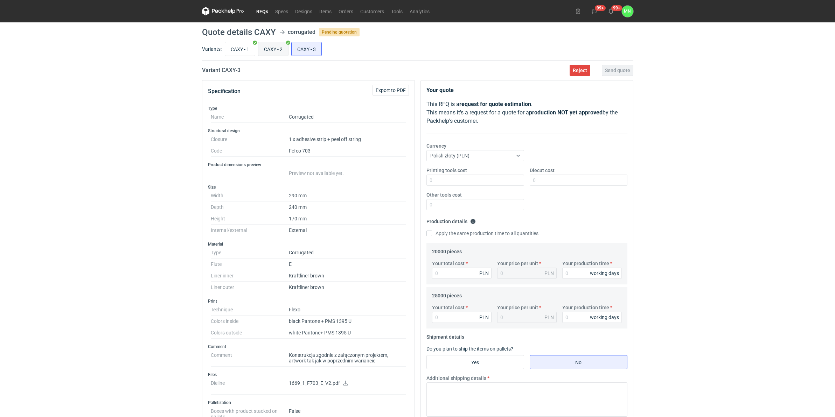
click at [273, 48] on input "CAXY - 2" at bounding box center [273, 48] width 30 height 13
radio input "true"
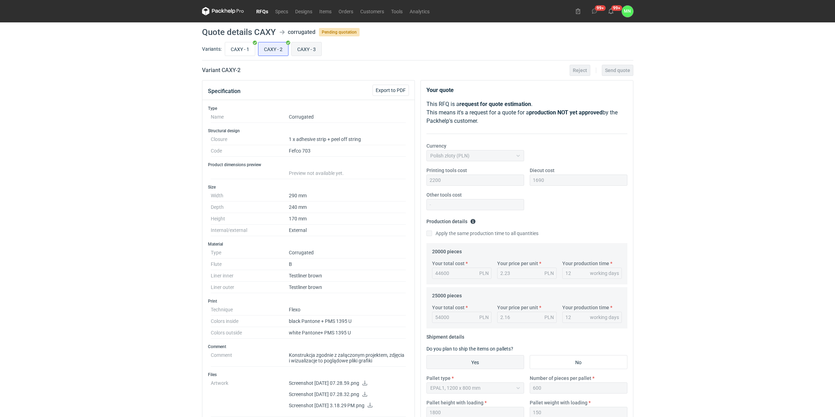
click at [298, 48] on input "CAXY - 3" at bounding box center [307, 48] width 30 height 13
radio input "true"
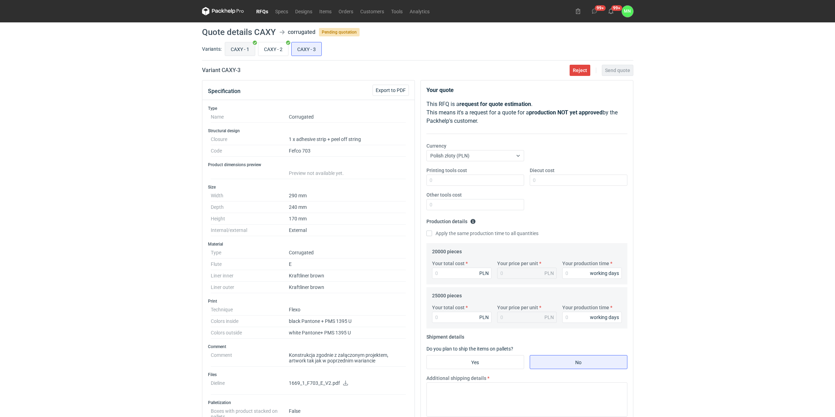
click at [243, 51] on input "CAXY - 1" at bounding box center [240, 48] width 30 height 13
radio input "true"
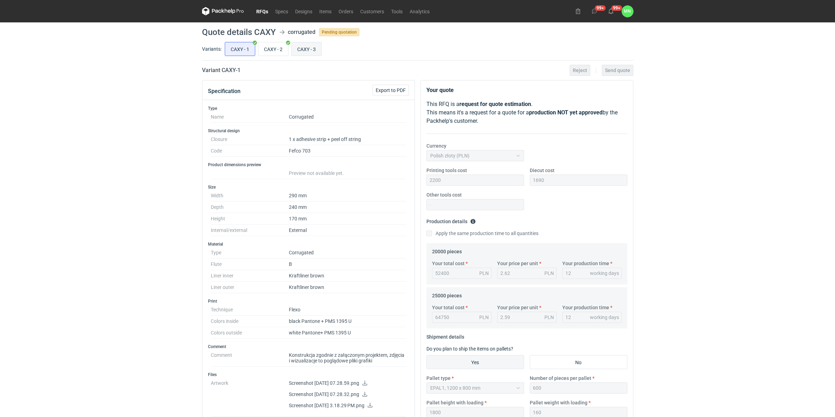
click at [307, 55] on input "CAXY - 3" at bounding box center [307, 48] width 30 height 13
radio input "true"
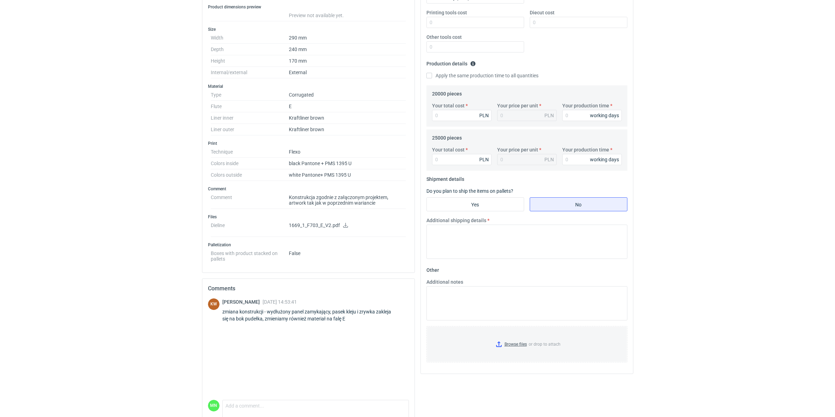
scroll to position [188, 0]
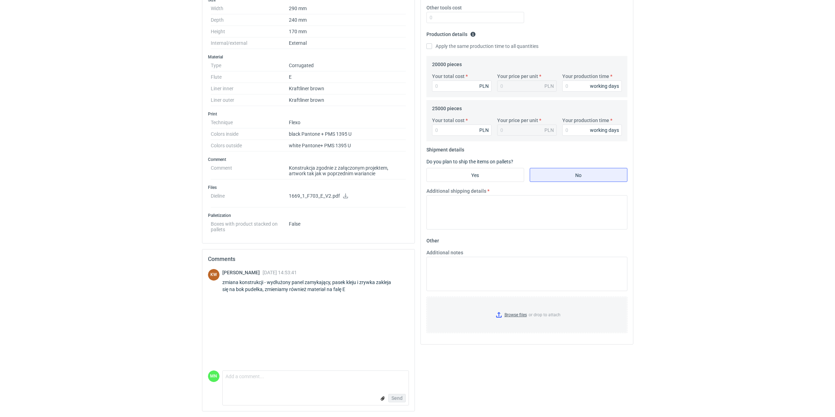
click at [346, 195] on icon at bounding box center [346, 196] width 6 height 5
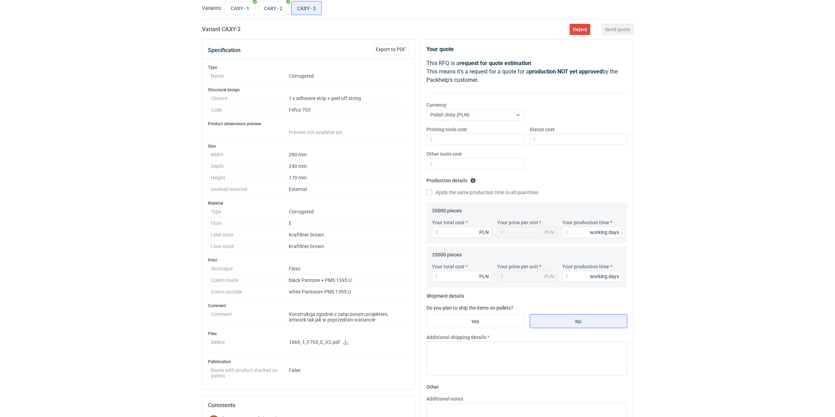
scroll to position [0, 0]
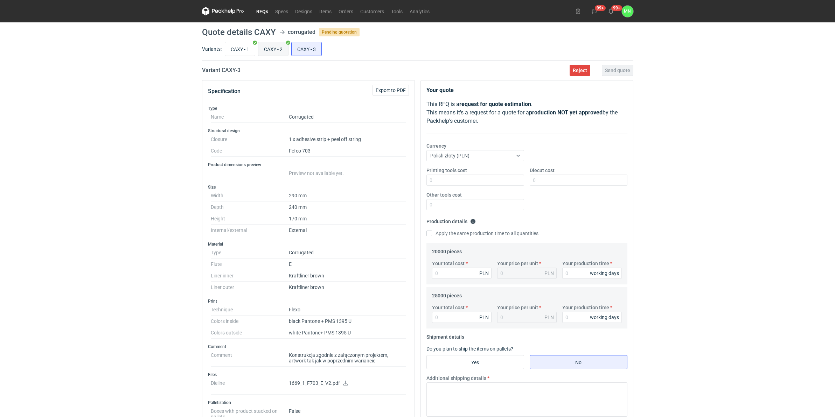
click at [263, 48] on input "CAXY - 2" at bounding box center [273, 48] width 30 height 13
radio input "true"
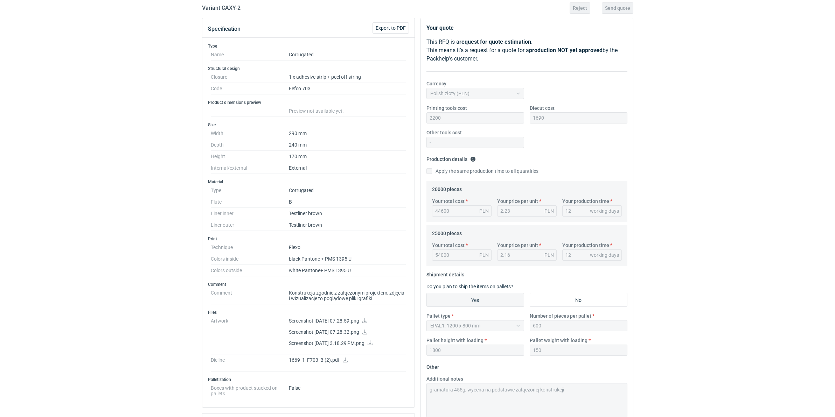
scroll to position [88, 0]
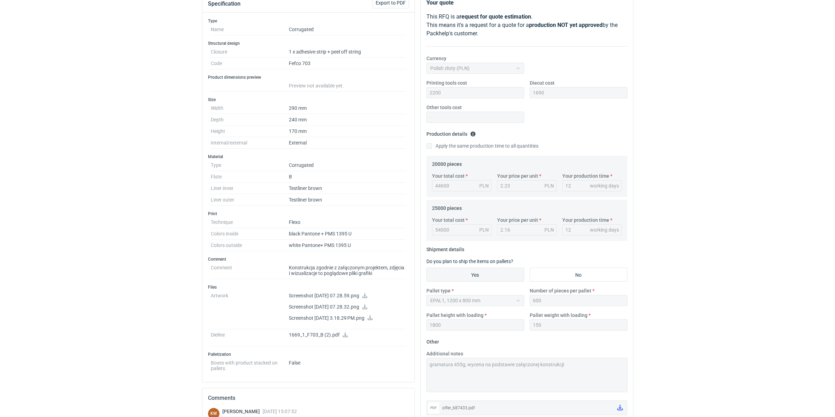
click at [373, 319] on icon at bounding box center [370, 317] width 6 height 5
click at [118, 193] on div "RFQs Specs Designs Items Orders Customers Tools Analytics 99+ 99+ MN Małgorzata…" at bounding box center [417, 120] width 835 height 417
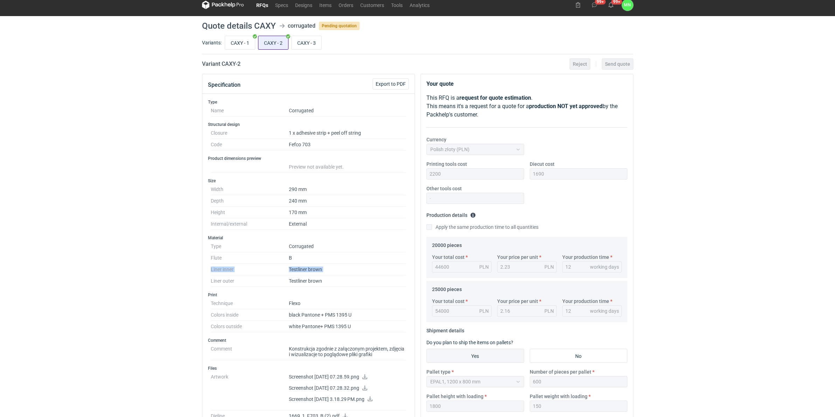
scroll to position [0, 0]
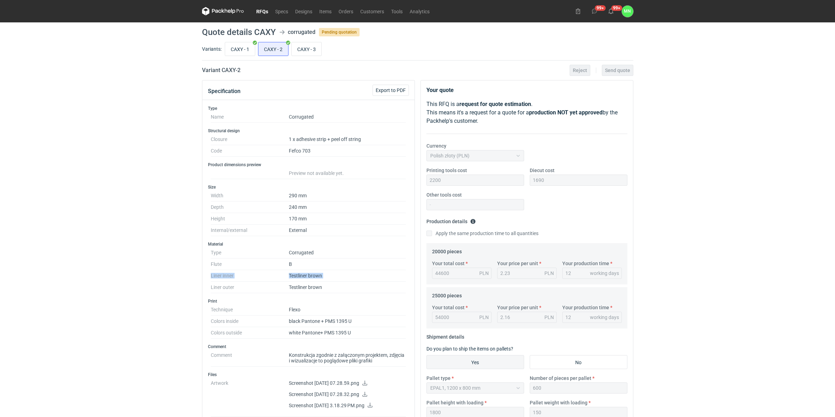
click at [259, 12] on link "RFQs" at bounding box center [262, 11] width 19 height 8
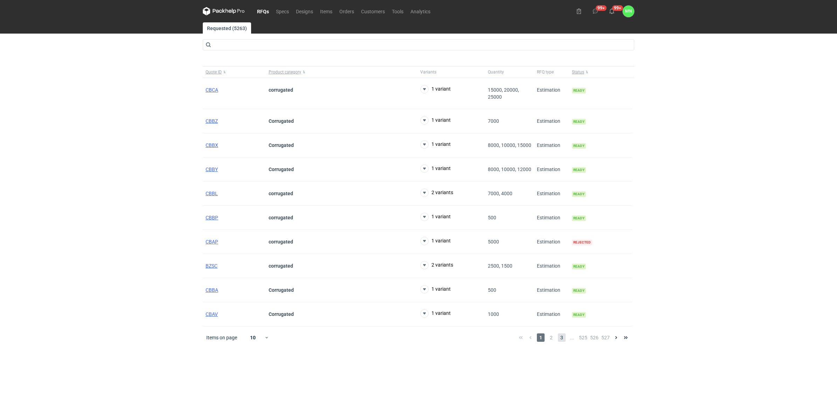
click at [561, 337] on span "3" at bounding box center [562, 338] width 8 height 8
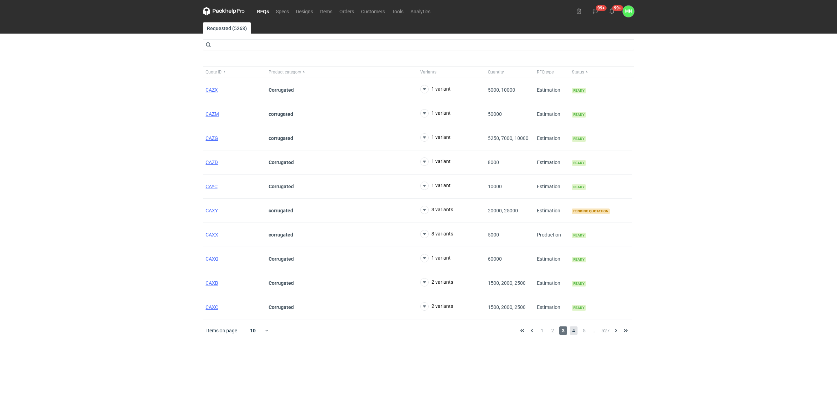
click at [573, 332] on span "4" at bounding box center [574, 331] width 8 height 8
click at [217, 236] on span "CAWK" at bounding box center [212, 235] width 14 height 6
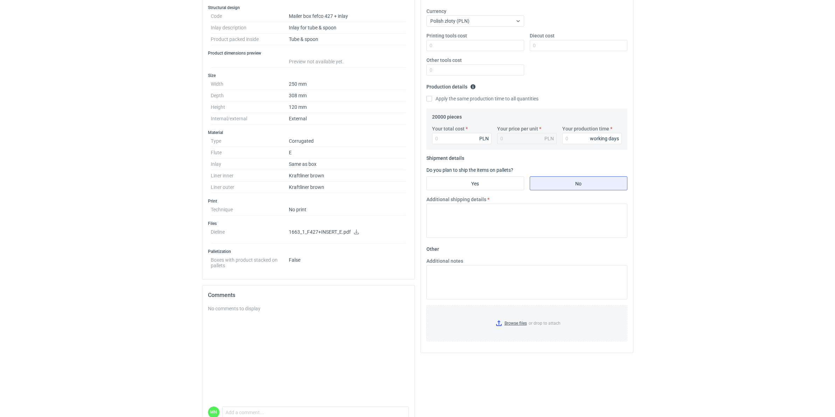
scroll to position [172, 0]
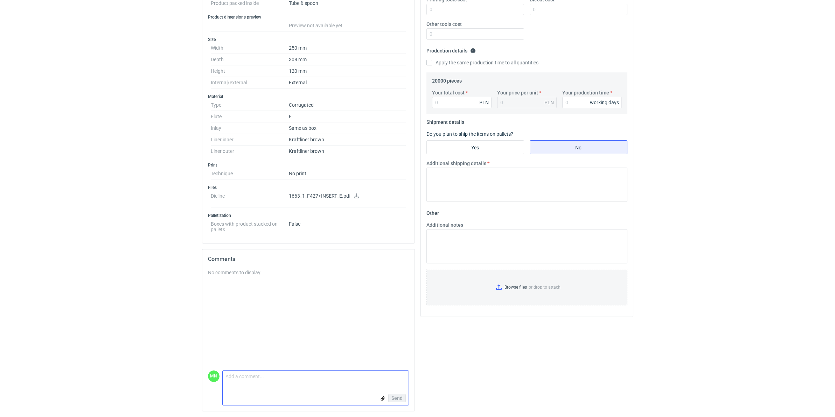
click at [244, 375] on textarea "Comment message" at bounding box center [316, 378] width 186 height 15
type textarea "Dzień dobry czy zapytanie jest aktualne?"
click at [398, 398] on span "Send" at bounding box center [396, 398] width 11 height 5
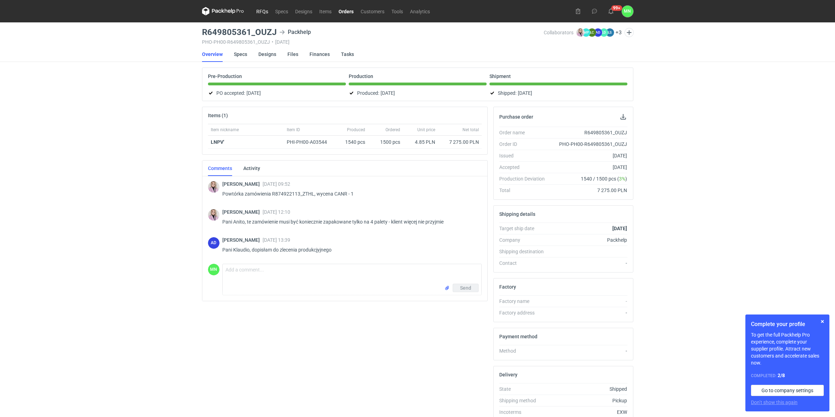
click at [256, 10] on link "RFQs" at bounding box center [262, 11] width 19 height 8
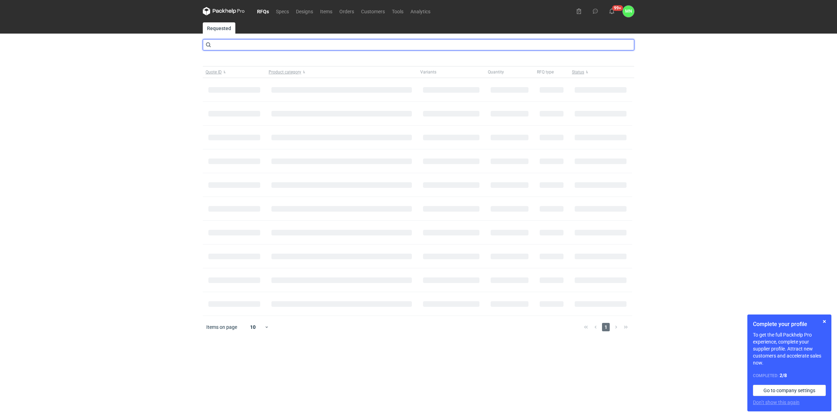
click at [256, 41] on input "text" at bounding box center [418, 44] width 431 height 11
type input "caxy"
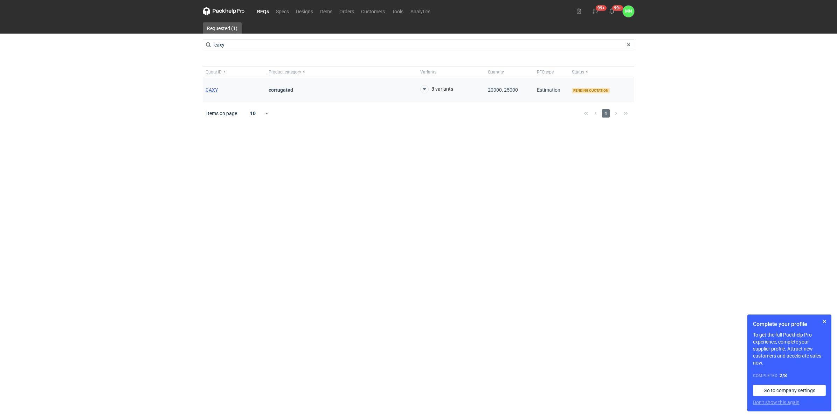
click at [209, 88] on span "CAXY" at bounding box center [211, 90] width 12 height 6
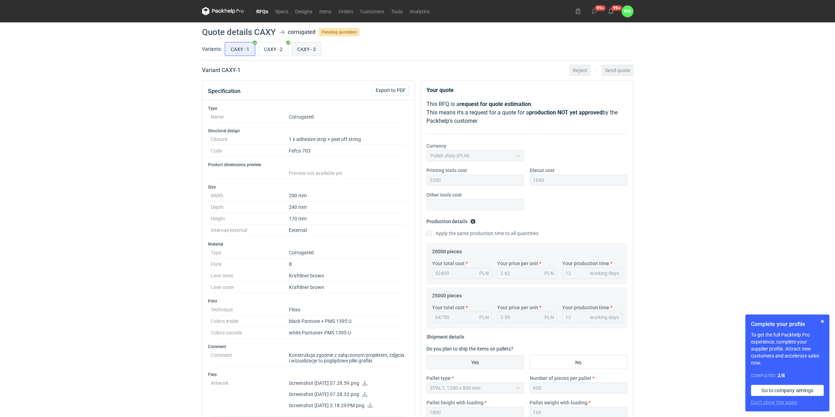
click at [309, 47] on input "CAXY - 3" at bounding box center [307, 48] width 30 height 13
radio input "true"
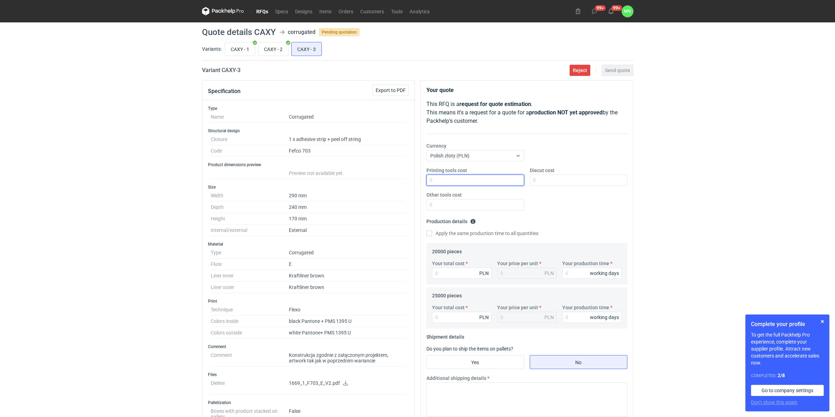
click at [490, 183] on input "Printing tools cost" at bounding box center [475, 180] width 98 height 11
type input "2600"
type input "1690"
click at [452, 313] on input "Your total cost" at bounding box center [462, 317] width 60 height 11
type input "72500"
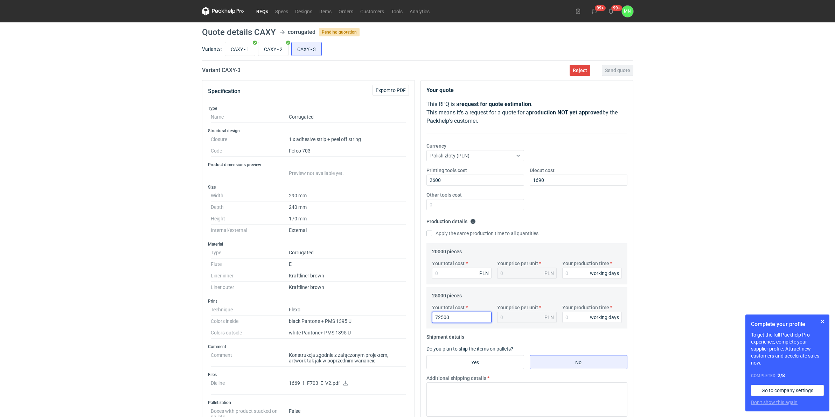
type input "2.9"
type input "72500"
click at [466, 272] on input "Your total cost" at bounding box center [462, 273] width 60 height 11
type input "58600"
type input "2.93"
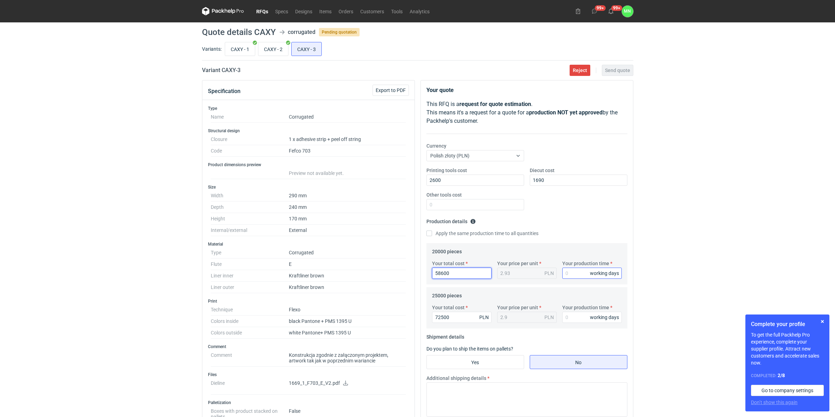
type input "58600"
click at [586, 272] on input "Your production time" at bounding box center [592, 273] width 60 height 11
type input "12"
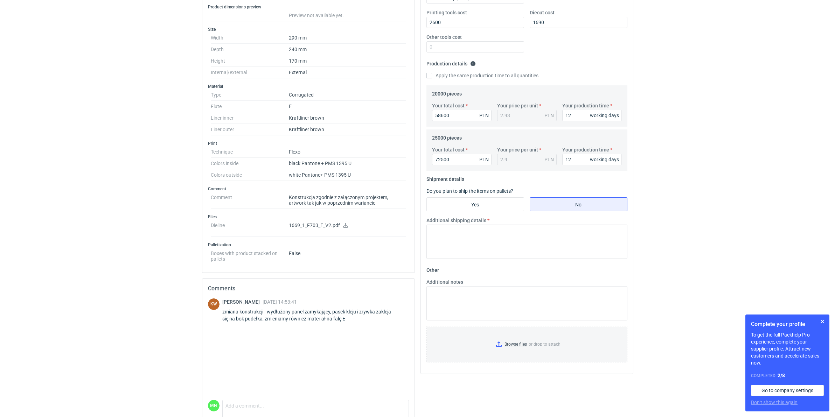
scroll to position [188, 0]
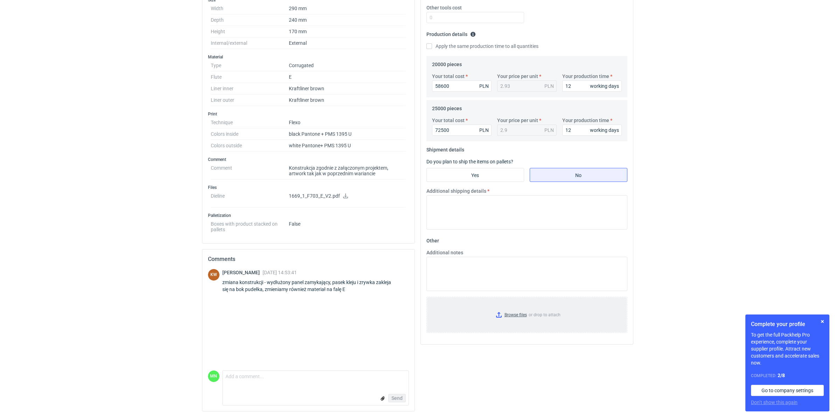
click at [507, 316] on input "Browse files or drop to attach" at bounding box center [527, 315] width 200 height 35
click at [494, 384] on div "Your quote This RFQ is a request for quote estimation . This means it's a reque…" at bounding box center [527, 155] width 218 height 524
click at [509, 172] on input "Yes" at bounding box center [475, 174] width 97 height 13
radio input "true"
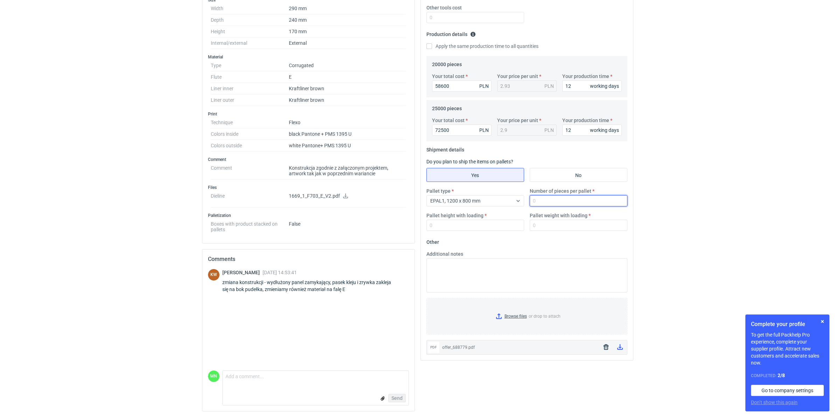
click at [576, 202] on input "Number of pieces per pallet" at bounding box center [579, 200] width 98 height 11
type input "600"
type input "1800"
click at [771, 168] on div "RFQs Specs Designs Items Orders Customers Tools Analytics 99+ 99+ MN [PERSON_NA…" at bounding box center [417, 21] width 835 height 417
click at [573, 222] on input "Pallet weight with loading" at bounding box center [579, 225] width 98 height 11
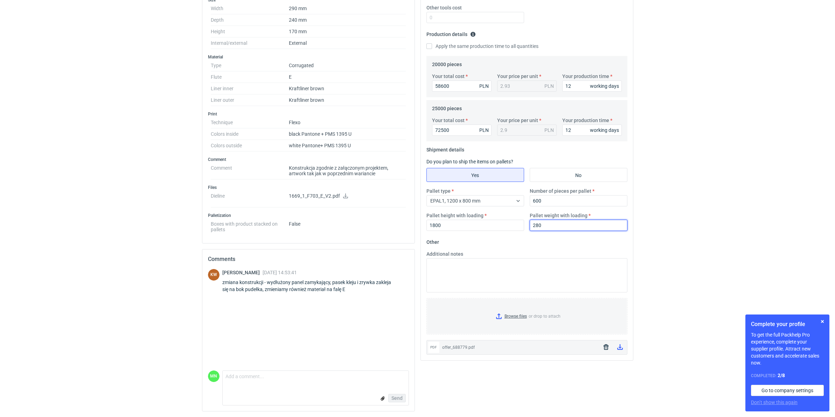
type input "280"
click at [774, 214] on div "RFQs Specs Designs Items Orders Customers Tools Analytics 99+ 99+ MN [PERSON_NA…" at bounding box center [417, 21] width 835 height 417
click at [823, 321] on button "button" at bounding box center [822, 322] width 8 height 8
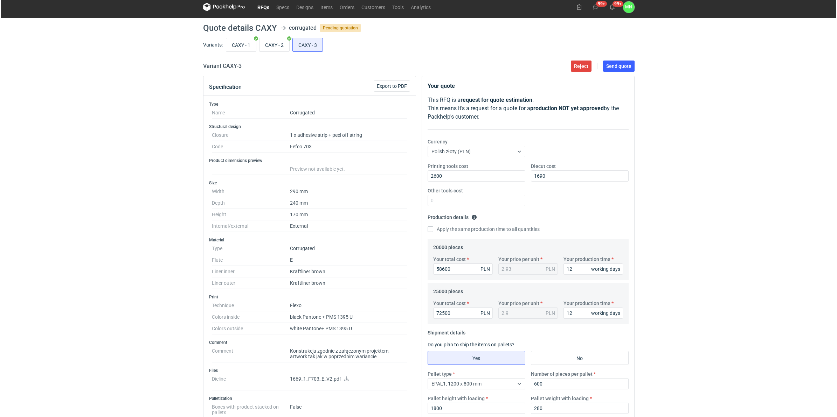
scroll to position [0, 0]
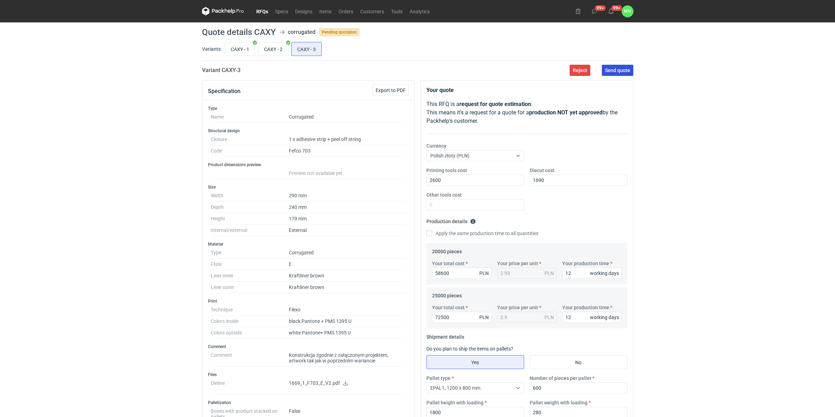
click at [615, 72] on span "Send quote" at bounding box center [617, 70] width 25 height 5
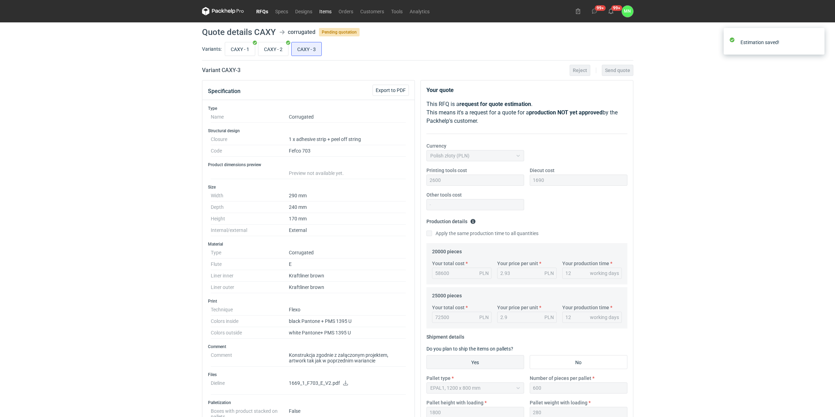
click at [324, 11] on link "Items" at bounding box center [325, 11] width 19 height 8
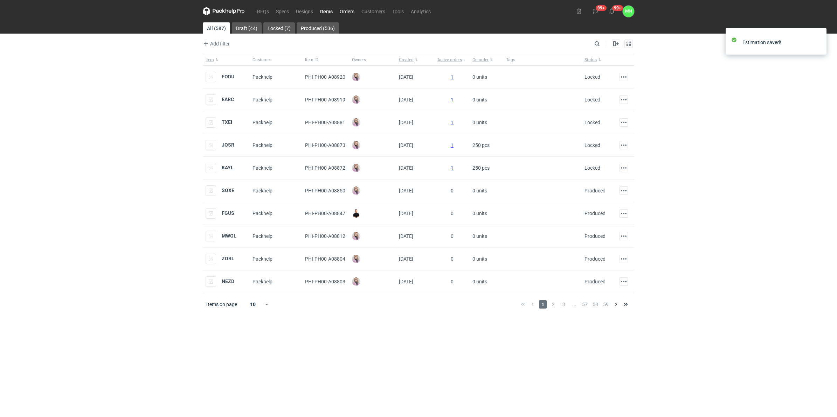
click at [350, 13] on link "Orders" at bounding box center [347, 11] width 22 height 8
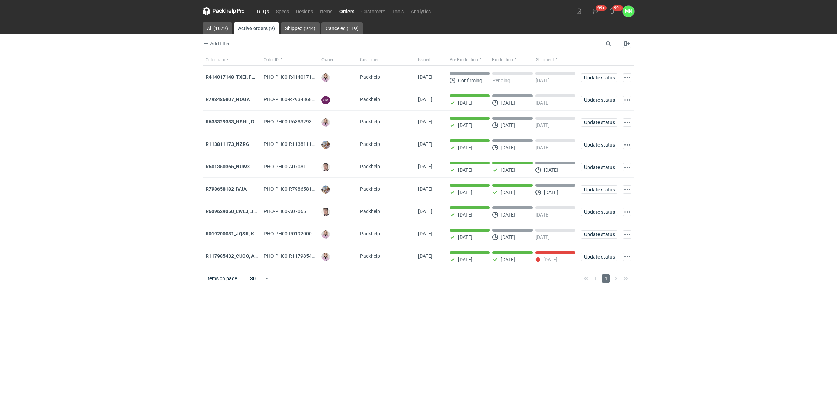
click at [259, 11] on link "RFQs" at bounding box center [262, 11] width 19 height 8
